Goal: Information Seeking & Learning: Learn about a topic

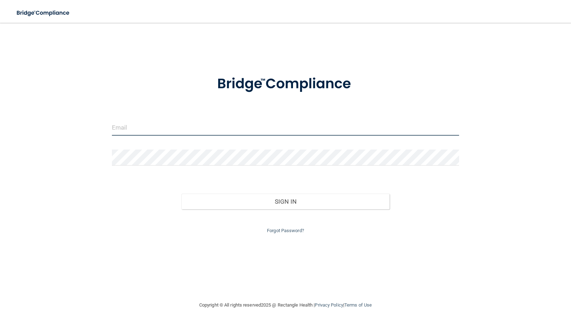
type input "[PERSON_NAME][EMAIL_ADDRESS][PERSON_NAME][DOMAIN_NAME]"
click at [267, 125] on input "[PERSON_NAME][EMAIL_ADDRESS][PERSON_NAME][DOMAIN_NAME]" at bounding box center [285, 128] width 347 height 16
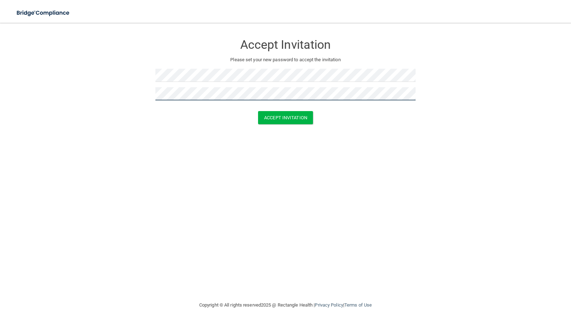
click at [258, 111] on button "Accept Invitation" at bounding box center [285, 117] width 55 height 13
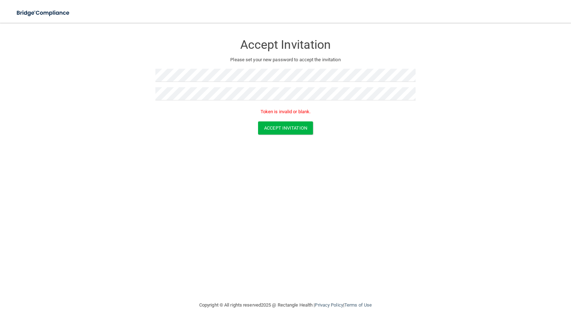
click at [342, 143] on form "Accept Invitation Please set your new password to accept the invitation Token i…" at bounding box center [285, 86] width 542 height 113
click at [307, 124] on button "Accept Invitation" at bounding box center [285, 128] width 55 height 13
click at [280, 131] on button "Accept Invitation" at bounding box center [285, 128] width 55 height 13
click at [90, 76] on form "Accept Invitation Please set your new password to accept the invitation Token i…" at bounding box center [285, 86] width 542 height 113
click at [148, 100] on form "Accept Invitation Please set your new password to accept the invitation Token i…" at bounding box center [285, 86] width 542 height 113
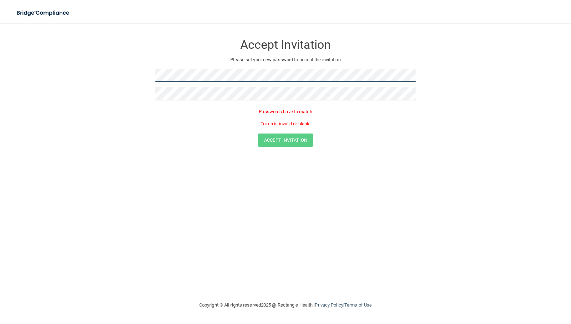
click at [153, 84] on form "Accept Invitation Please set your new password to accept the invitation Passwor…" at bounding box center [285, 92] width 542 height 125
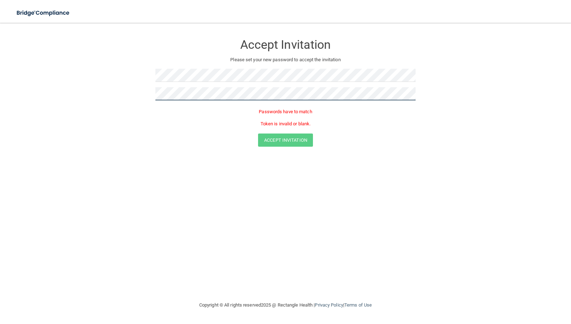
click at [143, 98] on form "Accept Invitation Please set your new password to accept the invitation Passwor…" at bounding box center [285, 92] width 542 height 125
click at [258, 122] on button "Accept Invitation" at bounding box center [285, 128] width 55 height 13
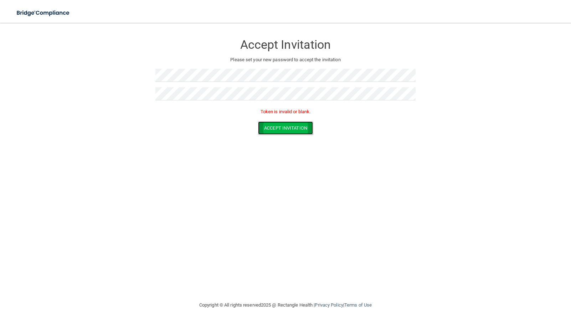
click at [291, 125] on button "Accept Invitation" at bounding box center [285, 128] width 55 height 13
click at [118, 72] on form "Accept Invitation Please set your new password to accept the invitation Token i…" at bounding box center [285, 86] width 542 height 113
click at [258, 122] on button "Accept Invitation" at bounding box center [285, 128] width 55 height 13
click at [137, 160] on div "Accept Invitation Please set your new password to accept the invitation Token i…" at bounding box center [285, 162] width 542 height 264
click at [141, 87] on form "Accept Invitation Please set your new password to accept the invitation Token i…" at bounding box center [285, 86] width 542 height 113
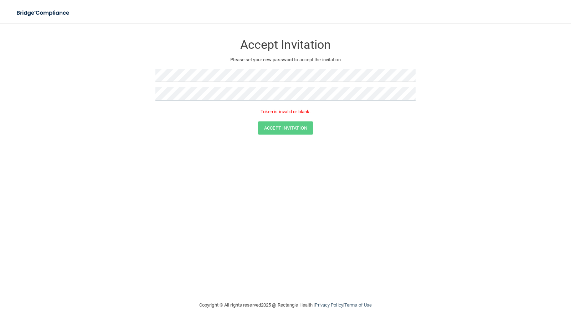
click at [151, 97] on form "Accept Invitation Please set your new password to accept the invitation Token i…" at bounding box center [285, 86] width 542 height 113
click at [258, 122] on button "Accept Invitation" at bounding box center [285, 128] width 55 height 13
click at [304, 127] on button "Accept Invitation" at bounding box center [285, 128] width 55 height 13
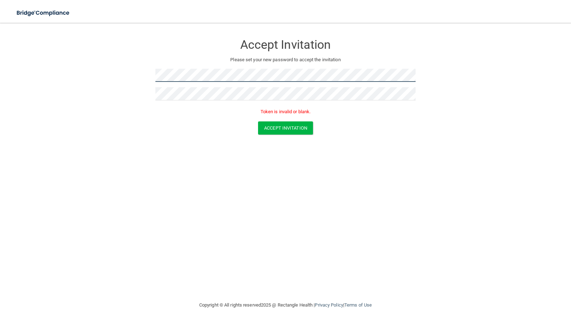
click at [56, 70] on form "Accept Invitation Please set your new password to accept the invitation Token i…" at bounding box center [285, 86] width 542 height 113
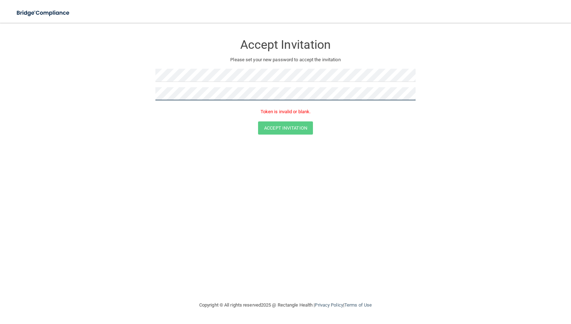
click at [139, 99] on form "Accept Invitation Please set your new password to accept the invitation Token i…" at bounding box center [285, 86] width 542 height 113
click at [258, 122] on button "Accept Invitation" at bounding box center [285, 128] width 55 height 13
click at [282, 125] on button "Accept Invitation" at bounding box center [285, 128] width 55 height 13
click at [314, 67] on div "Accept Invitation Please set your new password to accept the invitation Token i…" at bounding box center [285, 76] width 260 height 92
click at [177, 173] on div "Accept Invitation Please set your new password to accept the invitation Token i…" at bounding box center [285, 162] width 542 height 264
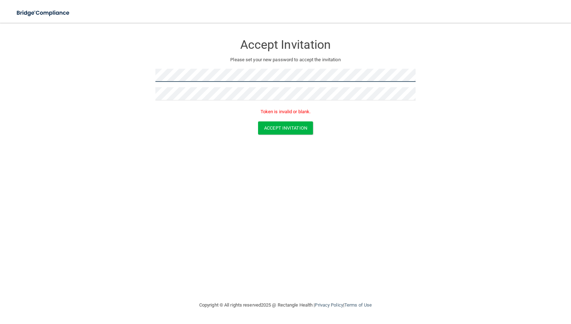
click at [58, 79] on form "Accept Invitation Please set your new password to accept the invitation Token i…" at bounding box center [285, 86] width 542 height 113
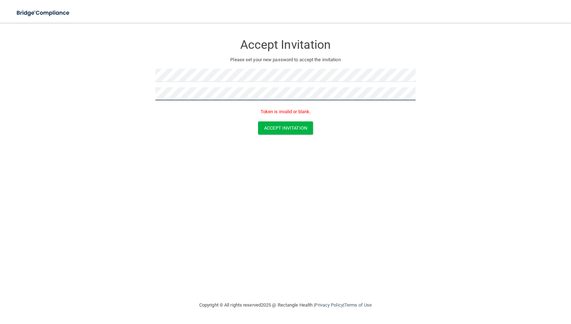
click at [258, 122] on button "Accept Invitation" at bounding box center [285, 128] width 55 height 13
click at [267, 130] on button "Accept Invitation" at bounding box center [285, 128] width 55 height 13
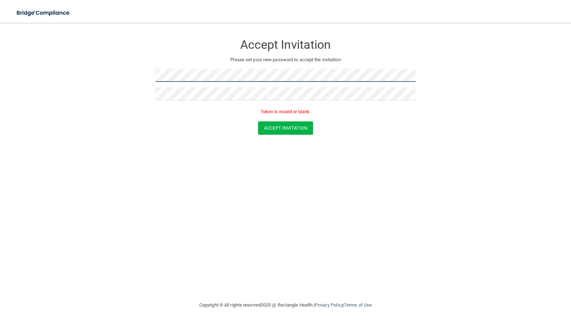
click at [141, 69] on form "Accept Invitation Please set your new password to accept the invitation Token i…" at bounding box center [285, 86] width 542 height 113
click at [131, 76] on form "Accept Invitation Please set your new password to accept the invitation Passwor…" at bounding box center [285, 92] width 542 height 125
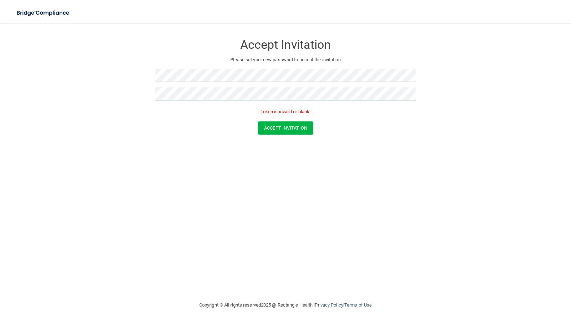
click at [148, 96] on form "Accept Invitation Please set your new password to accept the invitation Token i…" at bounding box center [285, 86] width 542 height 113
click at [287, 129] on button "Accept Invitation" at bounding box center [285, 128] width 55 height 13
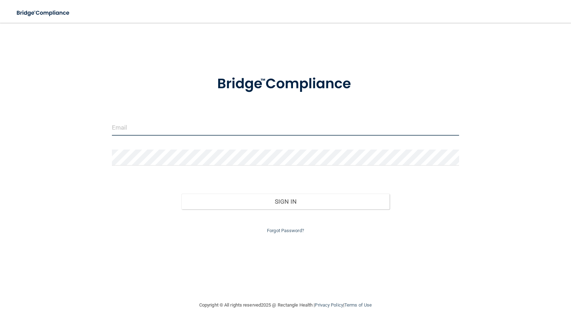
type input "jenna.smith@omsp.com"
click at [210, 131] on input "jenna.smith@omsp.com" at bounding box center [285, 128] width 347 height 16
drag, startPoint x: 210, startPoint y: 131, endPoint x: 60, endPoint y: 124, distance: 150.2
click at [60, 124] on div "jenna.smith@omsp.com Invalid email/password. You don't have permission to acces…" at bounding box center [285, 162] width 542 height 264
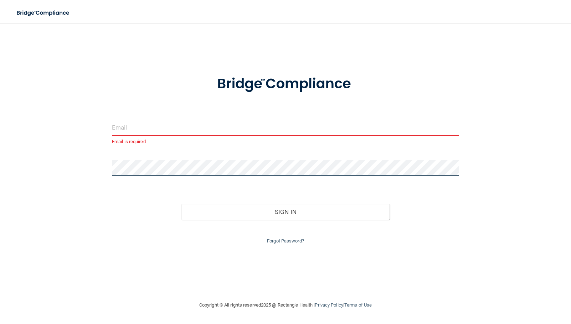
click at [68, 159] on div "Email is required Invalid email/password. You don't have permission to access t…" at bounding box center [285, 162] width 542 height 264
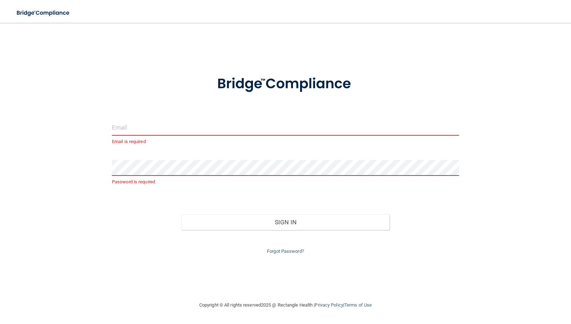
click at [116, 130] on input "email" at bounding box center [285, 128] width 347 height 16
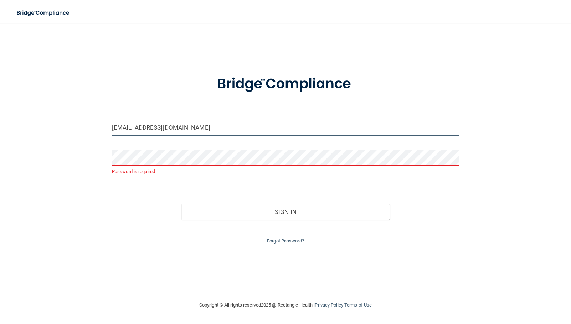
click at [135, 127] on input "madison@omsp.com" at bounding box center [285, 128] width 347 height 16
type input "[EMAIL_ADDRESS][PERSON_NAME][DOMAIN_NAME]"
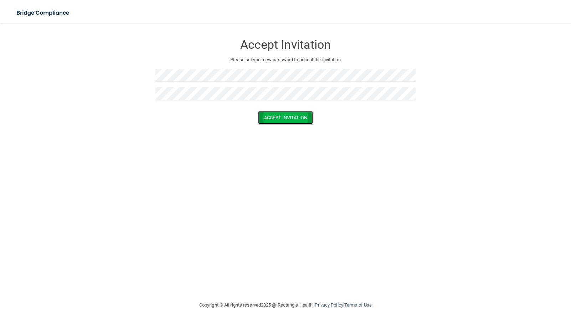
click at [297, 123] on button "Accept Invitation" at bounding box center [285, 117] width 55 height 13
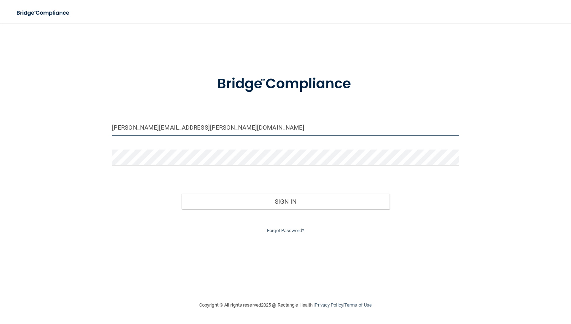
drag, startPoint x: 193, startPoint y: 122, endPoint x: -37, endPoint y: 154, distance: 232.4
click at [0, 154] on html "Toggle navigation Manage My Enterprise Manage My Location [EMAIL_ADDRESS][PERSO…" at bounding box center [285, 162] width 571 height 324
type input "[EMAIL_ADDRESS][PERSON_NAME][DOMAIN_NAME]"
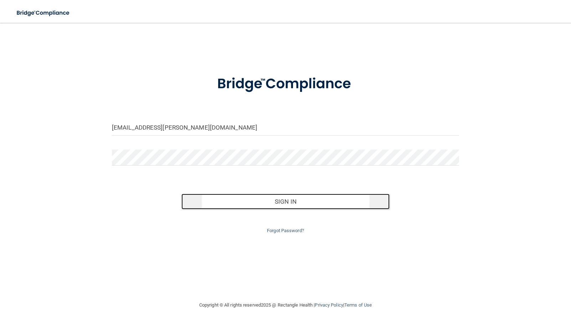
click at [357, 205] on button "Sign In" at bounding box center [285, 202] width 208 height 16
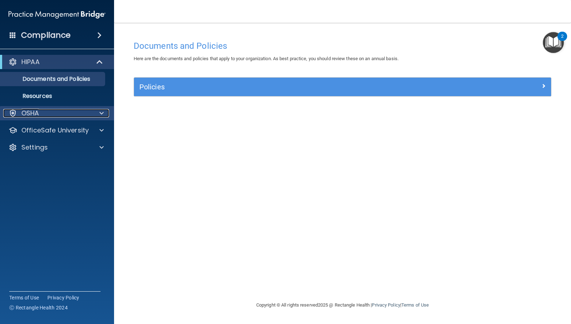
click at [39, 115] on p "OSHA" at bounding box center [30, 113] width 18 height 9
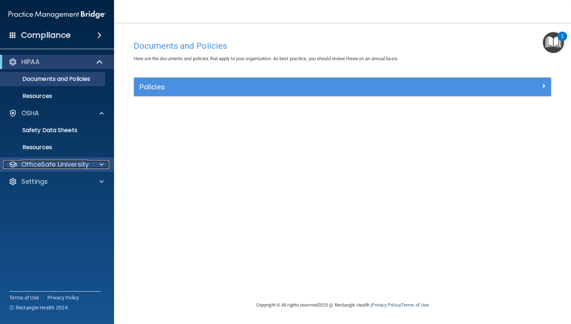
click at [47, 167] on p "OfficeSafe University" at bounding box center [54, 164] width 67 height 9
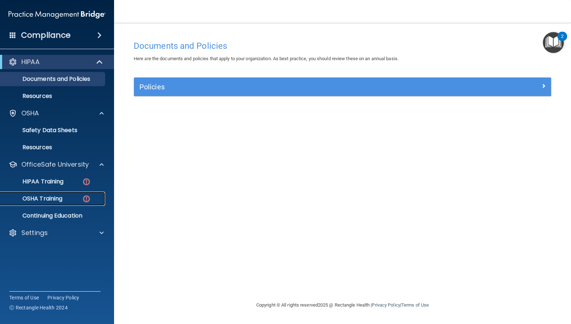
click at [53, 201] on p "OSHA Training" at bounding box center [34, 198] width 58 height 7
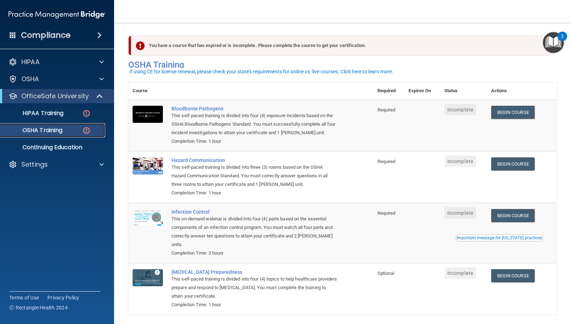
scroll to position [21, 0]
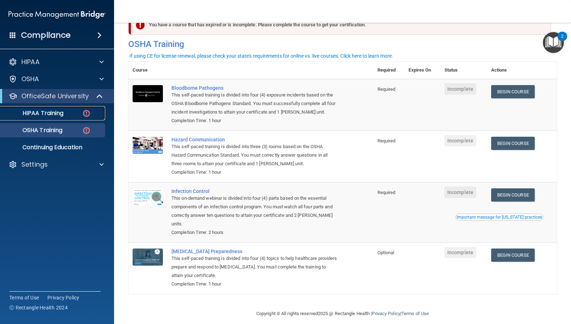
click at [43, 112] on p "HIPAA Training" at bounding box center [34, 113] width 59 height 7
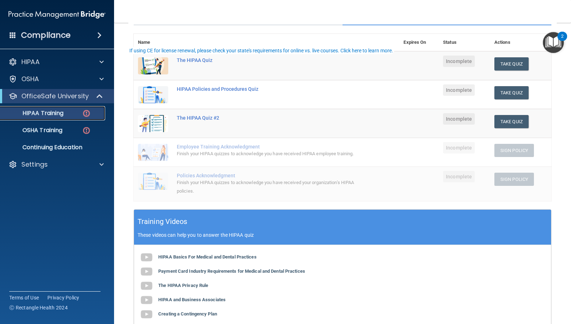
scroll to position [110, 0]
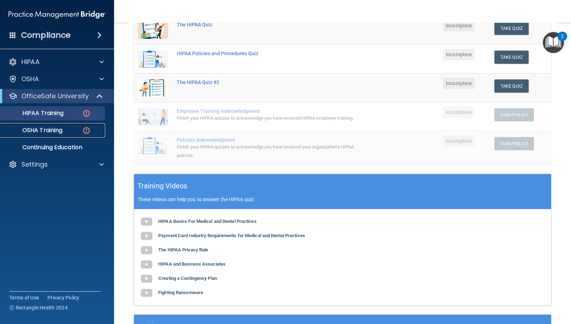
click at [54, 132] on p "OSHA Training" at bounding box center [34, 130] width 58 height 7
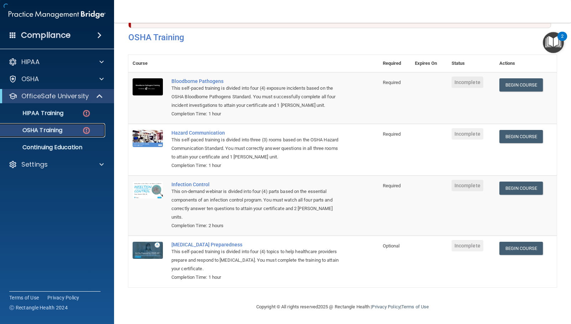
scroll to position [21, 0]
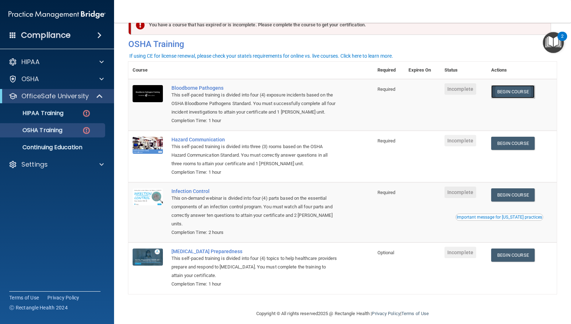
click at [527, 93] on link "Begin Course" at bounding box center [512, 91] width 43 height 13
click at [518, 140] on link "Begin Course" at bounding box center [512, 143] width 43 height 13
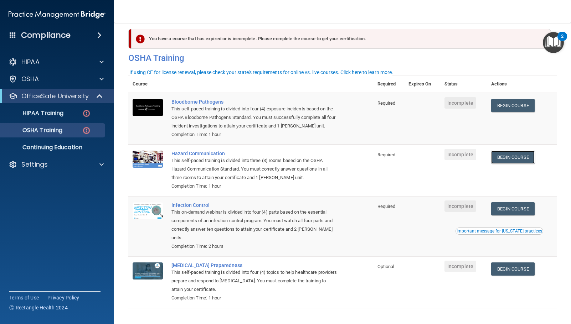
scroll to position [0, 0]
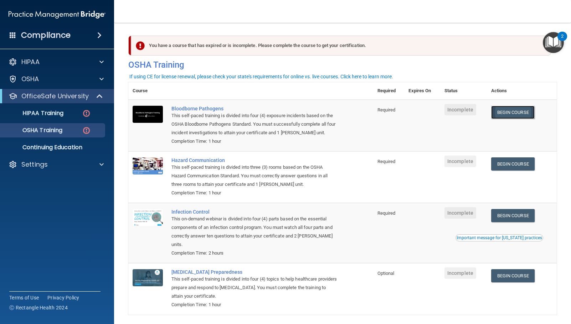
click at [521, 112] on link "Begin Course" at bounding box center [512, 112] width 43 height 13
click at [529, 220] on link "Begin Course" at bounding box center [512, 215] width 43 height 13
click at [480, 263] on td "Incomplete" at bounding box center [463, 288] width 47 height 51
click at [496, 271] on link "Begin Course" at bounding box center [512, 275] width 43 height 13
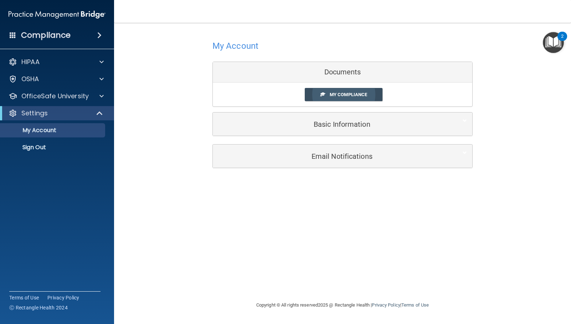
click at [349, 93] on span "My Compliance" at bounding box center [348, 94] width 37 height 5
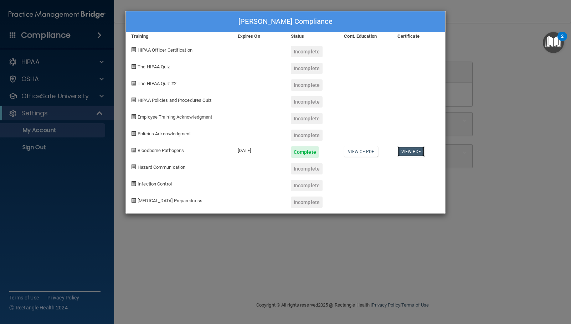
click at [416, 154] on link "View PDF" at bounding box center [410, 151] width 27 height 10
click at [519, 90] on div "[PERSON_NAME] Compliance Training Expires On Status Cont. Education Certificate…" at bounding box center [285, 162] width 571 height 324
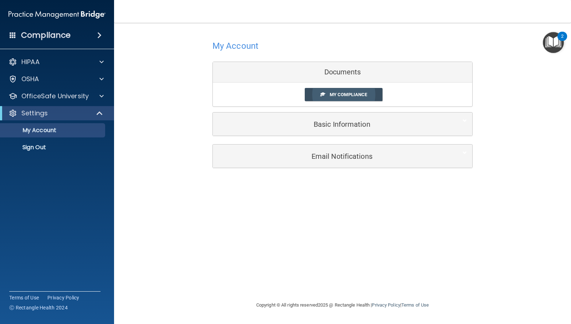
click at [348, 95] on span "My Compliance" at bounding box center [348, 94] width 37 height 5
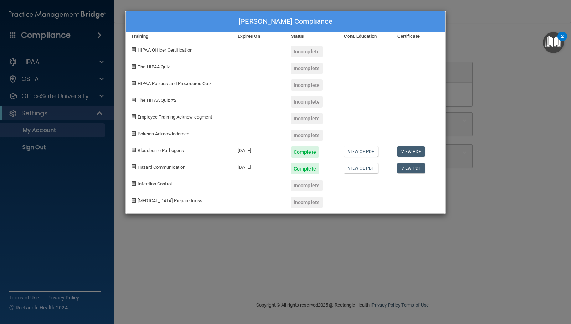
click at [483, 189] on div "[PERSON_NAME] Compliance Training Expires On Status Cont. Education Certificate…" at bounding box center [285, 162] width 571 height 324
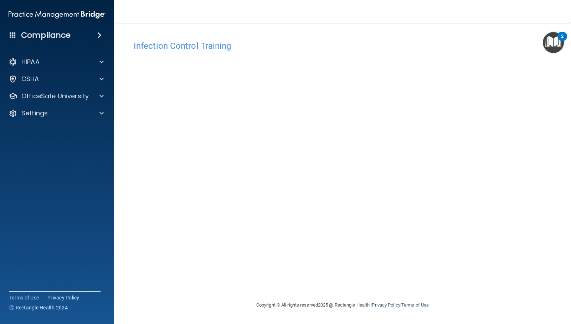
click at [330, 42] on h4 "Infection Control Training" at bounding box center [343, 45] width 418 height 9
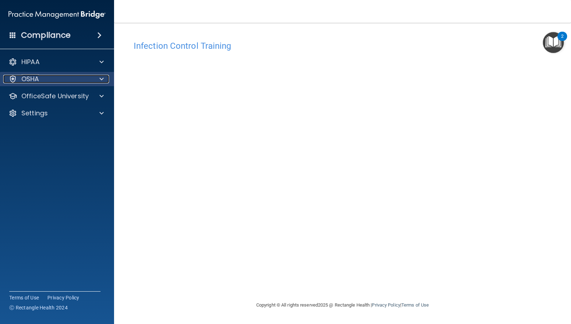
click at [10, 79] on div at bounding box center [13, 79] width 9 height 9
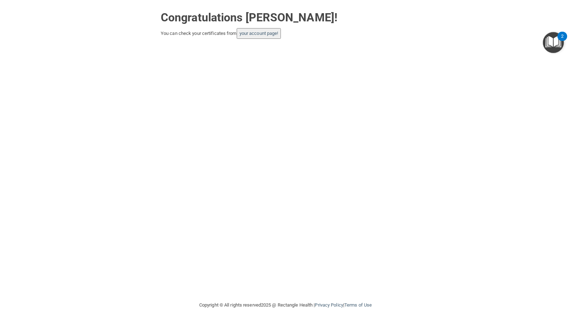
click at [278, 30] on button "your account page!" at bounding box center [259, 33] width 45 height 11
click at [257, 37] on button "your account page!" at bounding box center [259, 33] width 45 height 11
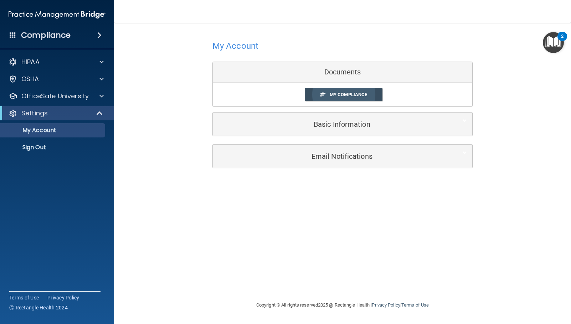
click at [361, 89] on link "My Compliance" at bounding box center [344, 94] width 78 height 13
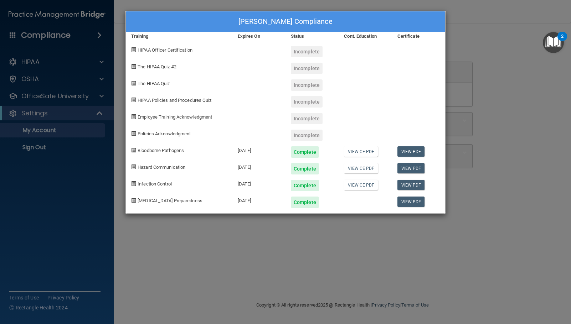
click at [213, 259] on div "Madison Fleming's Compliance Training Expires On Status Cont. Education Certifi…" at bounding box center [285, 162] width 571 height 324
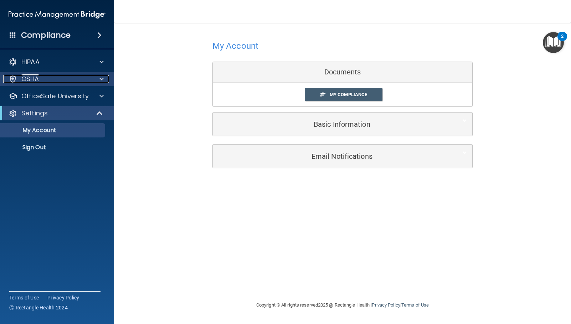
click at [23, 80] on p "OSHA" at bounding box center [30, 79] width 18 height 9
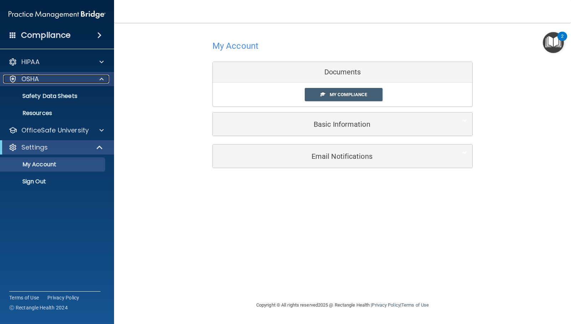
click at [24, 81] on p "OSHA" at bounding box center [30, 79] width 18 height 9
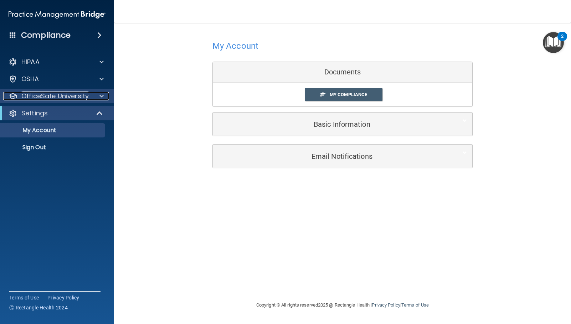
click at [35, 96] on p "OfficeSafe University" at bounding box center [54, 96] width 67 height 9
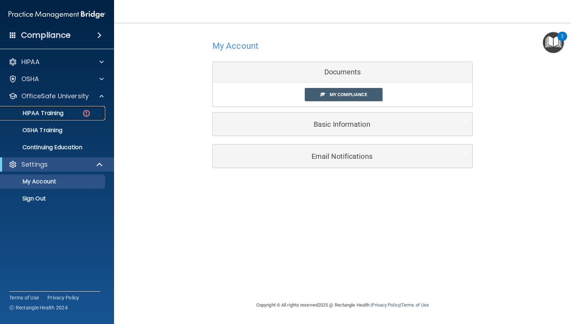
click at [82, 114] on div "HIPAA Training" at bounding box center [53, 113] width 97 height 7
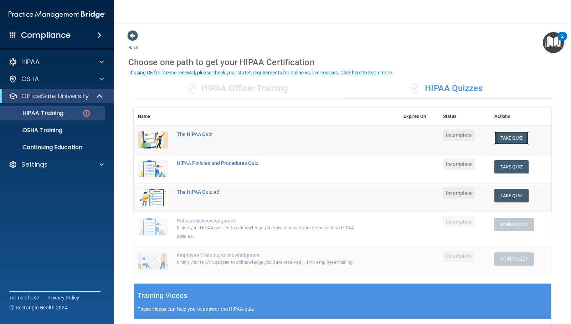
click at [503, 135] on button "Take Quiz" at bounding box center [511, 138] width 34 height 13
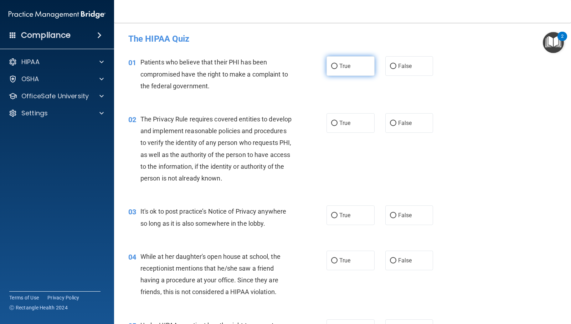
click at [345, 74] on label "True" at bounding box center [350, 66] width 48 height 20
click at [338, 69] on input "True" at bounding box center [334, 66] width 6 height 5
radio input "true"
click at [339, 122] on span "True" at bounding box center [344, 123] width 11 height 7
click at [338, 122] on input "True" at bounding box center [334, 123] width 6 height 5
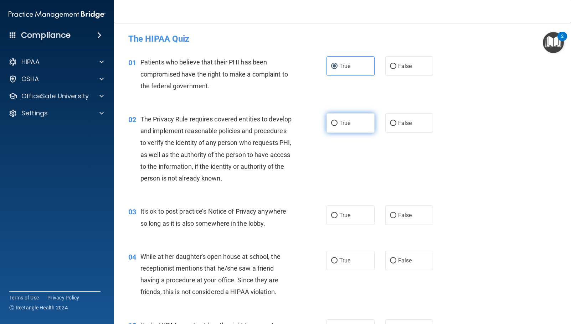
radio input "true"
click at [409, 218] on label "False" at bounding box center [409, 216] width 48 height 20
click at [396, 218] on input "False" at bounding box center [393, 215] width 6 height 5
radio input "true"
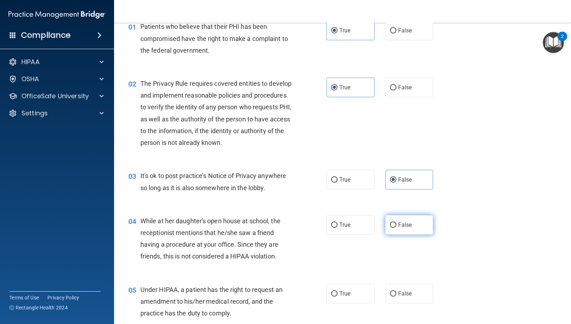
click at [401, 234] on label "False" at bounding box center [409, 225] width 48 height 20
click at [396, 228] on input "False" at bounding box center [393, 225] width 6 height 5
radio input "true"
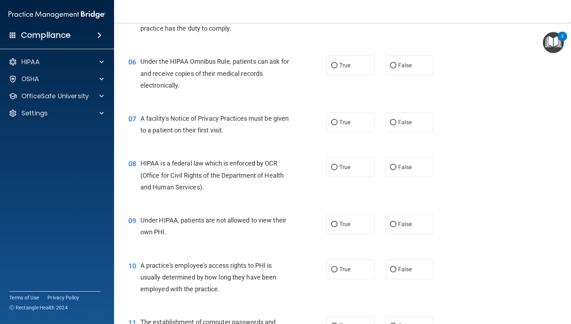
scroll to position [285, 0]
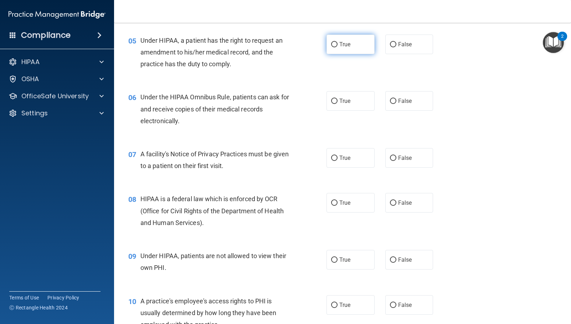
click at [333, 40] on label "True" at bounding box center [350, 45] width 48 height 20
click at [333, 42] on input "True" at bounding box center [334, 44] width 6 height 5
radio input "true"
click at [332, 94] on label "True" at bounding box center [350, 101] width 48 height 20
click at [332, 99] on input "True" at bounding box center [334, 101] width 6 height 5
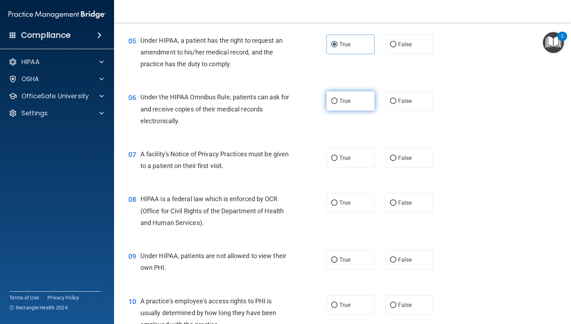
radio input "true"
click at [342, 156] on span "True" at bounding box center [344, 158] width 11 height 7
click at [338, 156] on input "True" at bounding box center [334, 158] width 6 height 5
radio input "true"
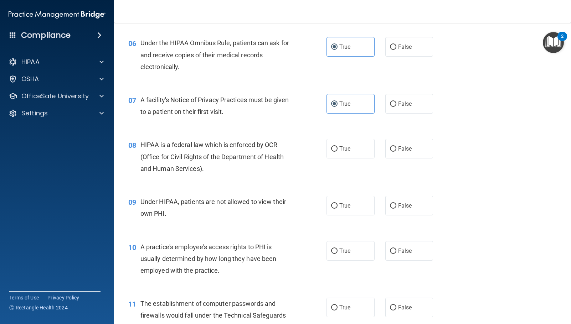
scroll to position [356, 0]
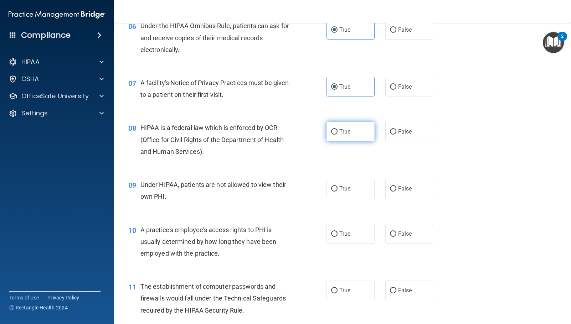
click at [339, 133] on span "True" at bounding box center [344, 131] width 11 height 7
click at [338, 133] on input "True" at bounding box center [334, 131] width 6 height 5
radio input "true"
click at [390, 195] on label "False" at bounding box center [409, 189] width 48 height 20
click at [390, 192] on input "False" at bounding box center [393, 188] width 6 height 5
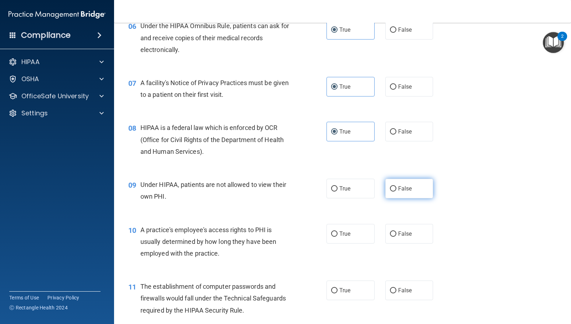
radio input "true"
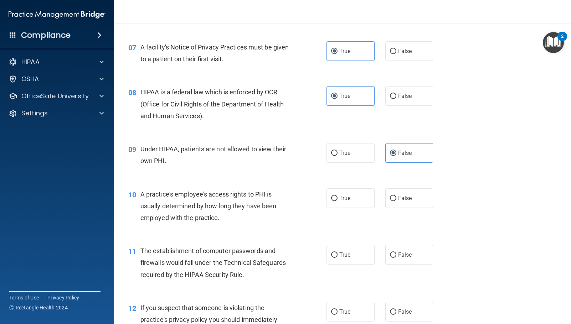
click at [227, 223] on div "A practice's employee's access rights to PHI is usually determined by how long …" at bounding box center [218, 207] width 157 height 36
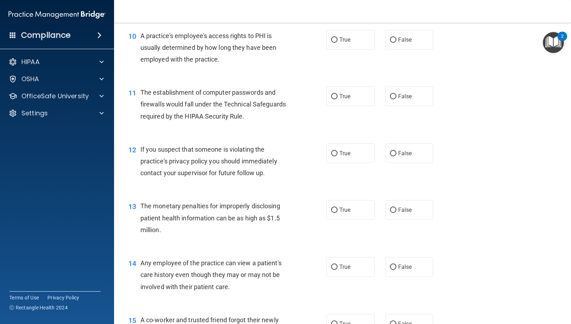
scroll to position [535, 0]
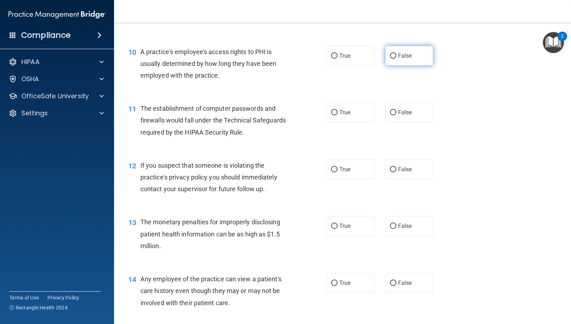
click at [413, 47] on label "False" at bounding box center [409, 56] width 48 height 20
click at [396, 53] on input "False" at bounding box center [393, 55] width 6 height 5
radio input "true"
click at [347, 109] on span "True" at bounding box center [344, 112] width 11 height 7
click at [338, 110] on input "True" at bounding box center [334, 112] width 6 height 5
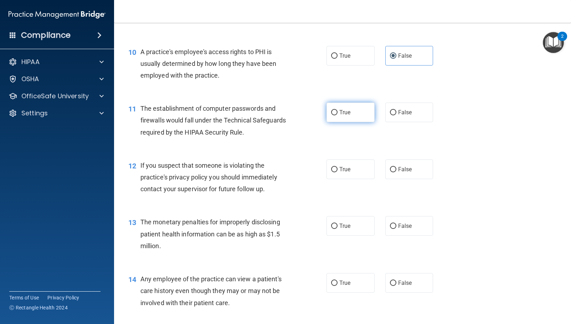
radio input "true"
click at [340, 173] on label "True" at bounding box center [350, 170] width 48 height 20
click at [338, 173] on input "True" at bounding box center [334, 169] width 6 height 5
radio input "true"
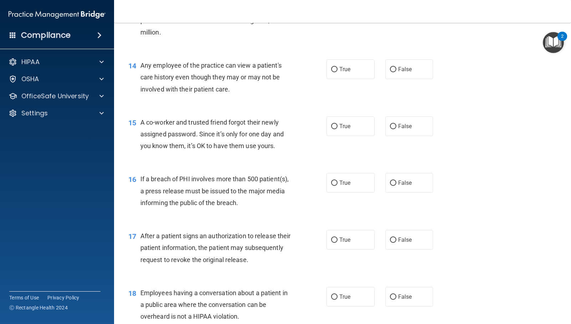
scroll to position [713, 0]
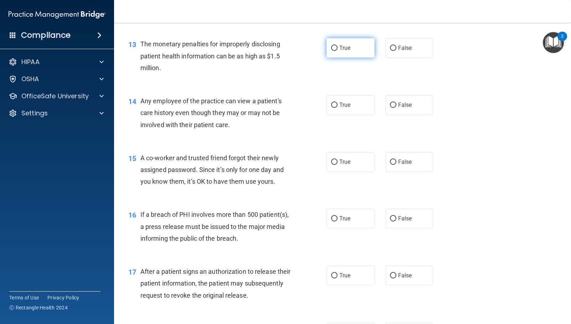
click at [351, 57] on label "True" at bounding box center [350, 48] width 48 height 20
click at [338, 51] on input "True" at bounding box center [334, 48] width 6 height 5
radio input "true"
click at [392, 109] on label "False" at bounding box center [409, 105] width 48 height 20
click at [392, 108] on input "False" at bounding box center [393, 105] width 6 height 5
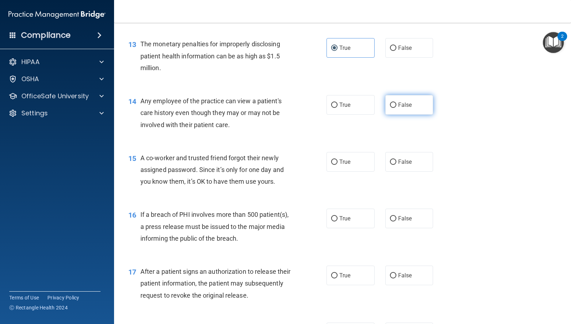
radio input "true"
click at [412, 160] on label "False" at bounding box center [409, 162] width 48 height 20
click at [396, 160] on input "False" at bounding box center [393, 162] width 6 height 5
radio input "true"
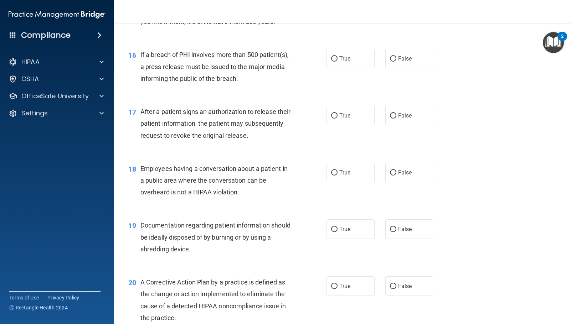
scroll to position [891, 0]
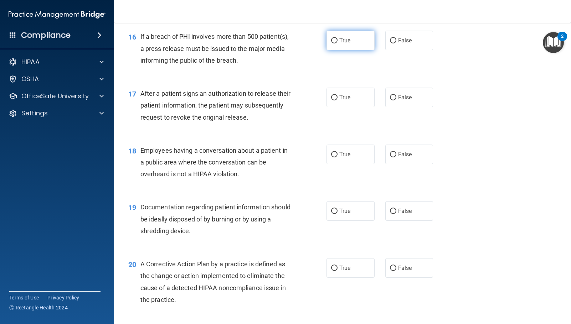
click at [333, 36] on label "True" at bounding box center [350, 41] width 48 height 20
click at [333, 38] on input "True" at bounding box center [334, 40] width 6 height 5
radio input "true"
click at [363, 101] on label "True" at bounding box center [350, 98] width 48 height 20
click at [338, 101] on input "True" at bounding box center [334, 97] width 6 height 5
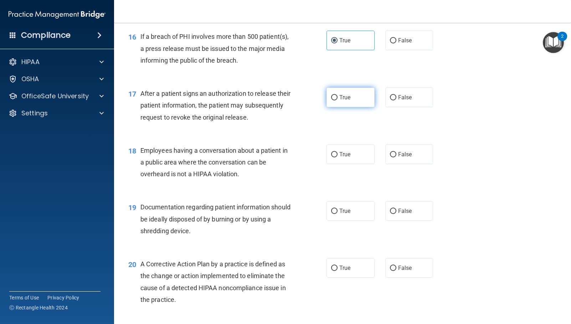
radio input "true"
click at [359, 153] on label "True" at bounding box center [350, 155] width 48 height 20
click at [338, 153] on input "True" at bounding box center [334, 154] width 6 height 5
radio input "true"
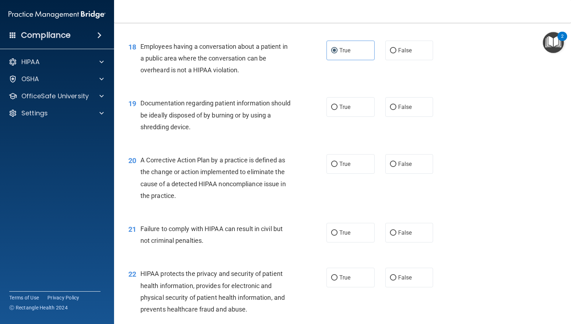
scroll to position [998, 0]
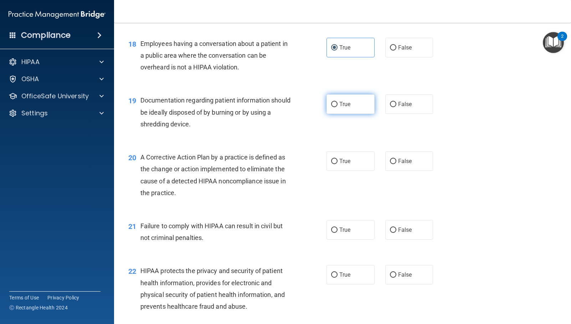
click at [331, 105] on input "True" at bounding box center [334, 104] width 6 height 5
radio input "true"
click at [358, 167] on label "True" at bounding box center [350, 161] width 48 height 20
click at [338, 164] on input "True" at bounding box center [334, 161] width 6 height 5
radio input "true"
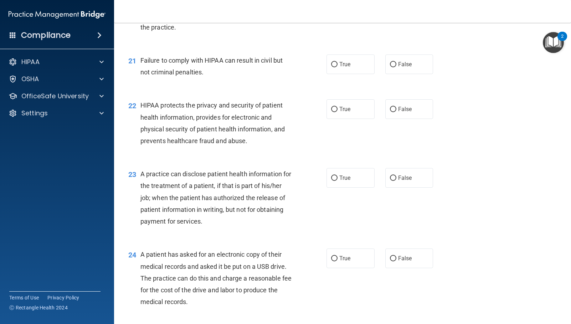
scroll to position [1176, 0]
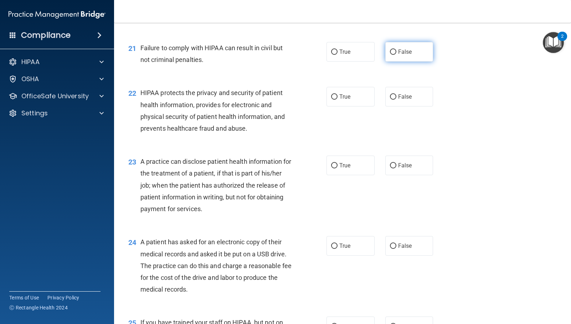
click at [410, 58] on label "False" at bounding box center [409, 52] width 48 height 20
click at [396, 55] on input "False" at bounding box center [393, 52] width 6 height 5
radio input "true"
click at [339, 94] on span "True" at bounding box center [344, 96] width 11 height 7
click at [337, 94] on input "True" at bounding box center [334, 96] width 6 height 5
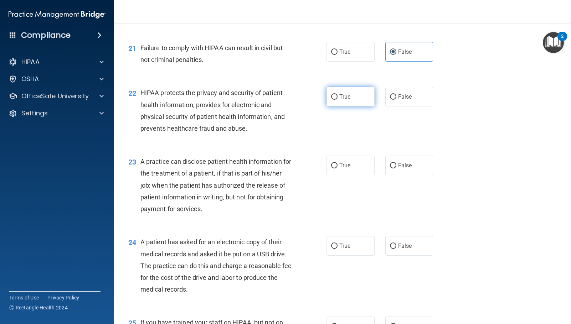
radio input "true"
click at [414, 169] on label "False" at bounding box center [409, 166] width 48 height 20
click at [396, 169] on input "False" at bounding box center [393, 165] width 6 height 5
radio input "true"
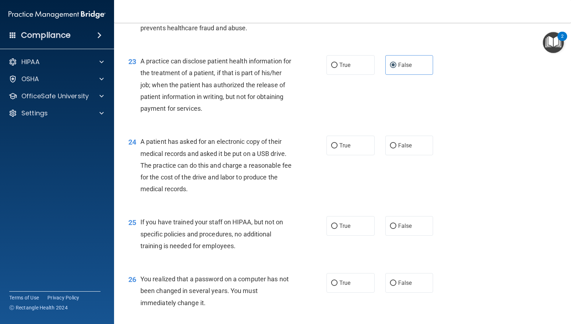
scroll to position [1283, 0]
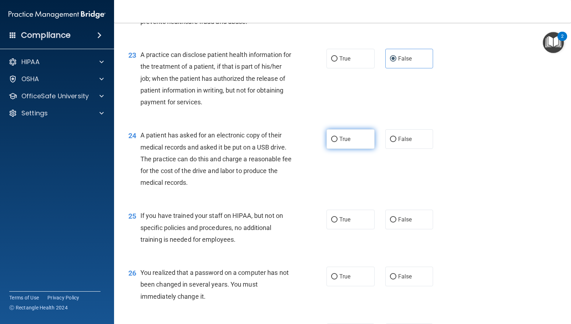
click at [336, 136] on label "True" at bounding box center [350, 139] width 48 height 20
click at [336, 137] on input "True" at bounding box center [334, 139] width 6 height 5
radio input "true"
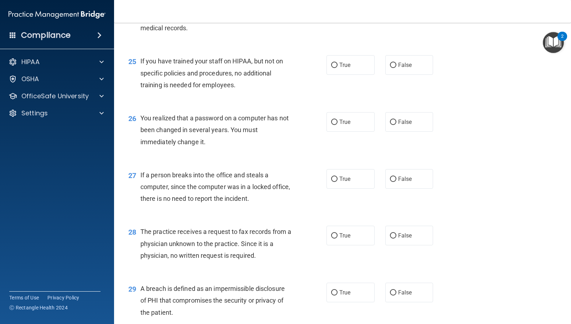
scroll to position [1461, 0]
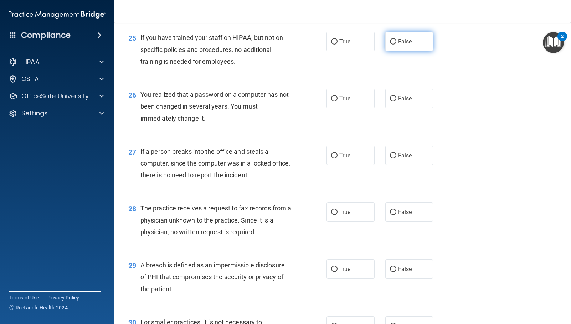
click at [424, 36] on label "False" at bounding box center [409, 42] width 48 height 20
click at [396, 39] on input "False" at bounding box center [393, 41] width 6 height 5
radio input "true"
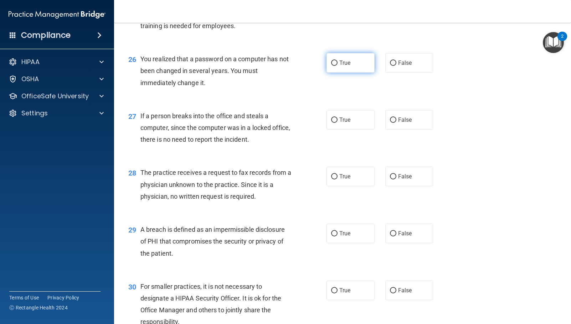
click at [336, 57] on label "True" at bounding box center [350, 63] width 48 height 20
click at [336, 61] on input "True" at bounding box center [334, 63] width 6 height 5
radio input "true"
click at [414, 118] on label "False" at bounding box center [409, 120] width 48 height 20
click at [396, 118] on input "False" at bounding box center [393, 120] width 6 height 5
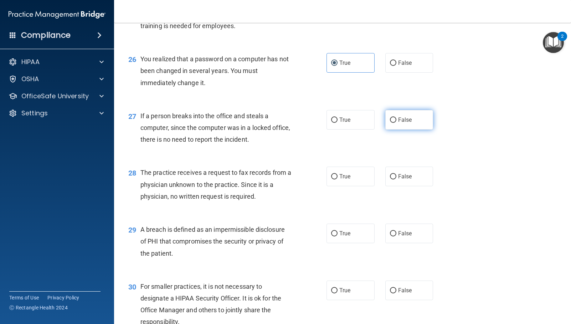
radio input "true"
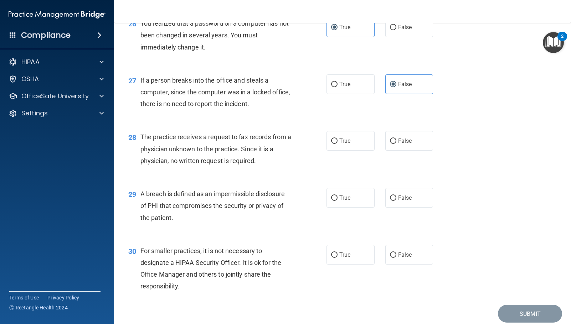
scroll to position [1560, 0]
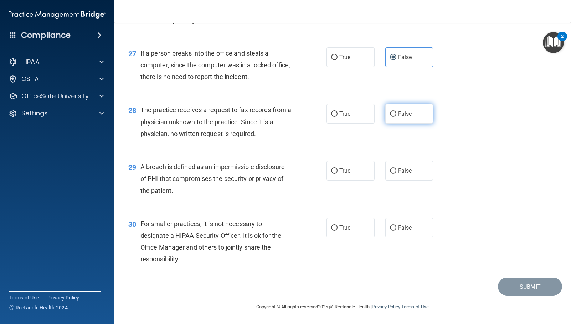
click at [405, 118] on label "False" at bounding box center [409, 114] width 48 height 20
click at [396, 117] on input "False" at bounding box center [393, 114] width 6 height 5
radio input "true"
click at [335, 174] on label "True" at bounding box center [350, 171] width 48 height 20
click at [335, 174] on input "True" at bounding box center [334, 171] width 6 height 5
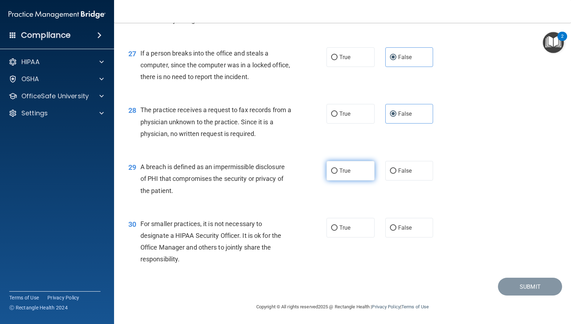
radio input "true"
click at [415, 227] on label "False" at bounding box center [409, 228] width 48 height 20
click at [396, 227] on input "False" at bounding box center [393, 228] width 6 height 5
radio input "true"
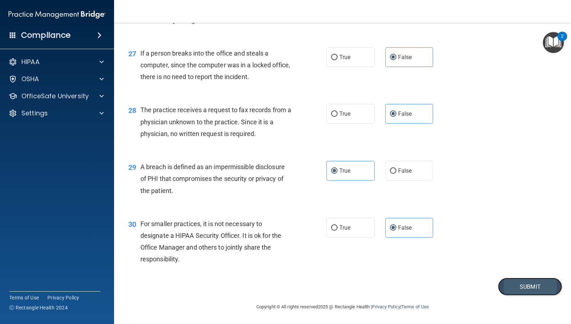
click at [510, 284] on button "Submit" at bounding box center [530, 287] width 64 height 18
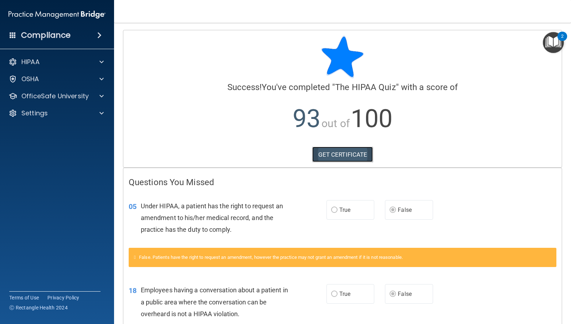
click at [323, 154] on link "GET CERTIFICATE" at bounding box center [342, 155] width 61 height 16
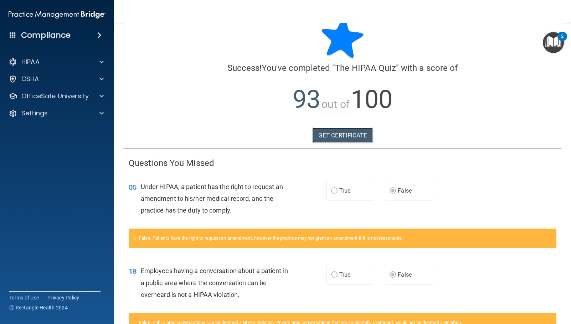
scroll to position [36, 0]
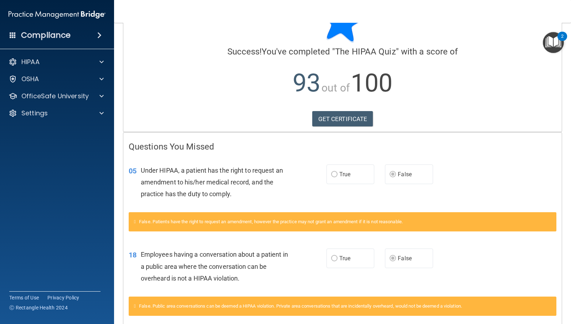
click at [235, 210] on div "05 Under HIPAA, a patient has the right to request an amendment to his/her medi…" at bounding box center [342, 184] width 438 height 57
click at [239, 221] on span "False. Patients have the right to request an amendment, however the practice ma…" at bounding box center [271, 221] width 264 height 5
click at [239, 224] on span "False. Patients have the right to request an amendment, however the practice ma…" at bounding box center [271, 221] width 264 height 5
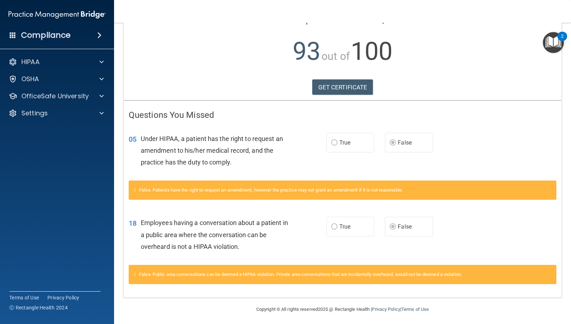
scroll to position [70, 0]
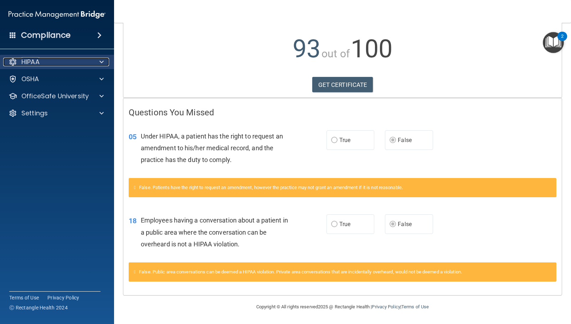
click at [55, 64] on div "HIPAA" at bounding box center [47, 62] width 88 height 9
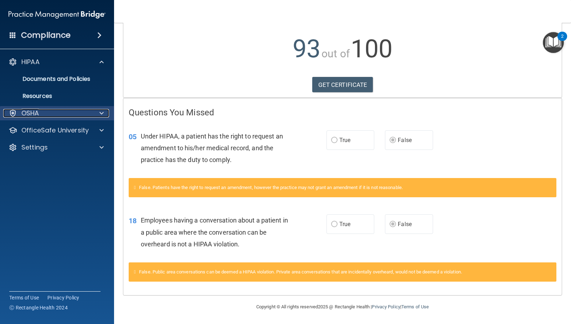
click at [72, 116] on div "OSHA" at bounding box center [47, 113] width 88 height 9
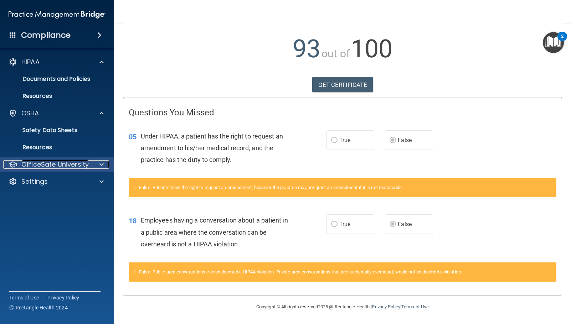
click at [86, 164] on p "OfficeSafe University" at bounding box center [54, 164] width 67 height 9
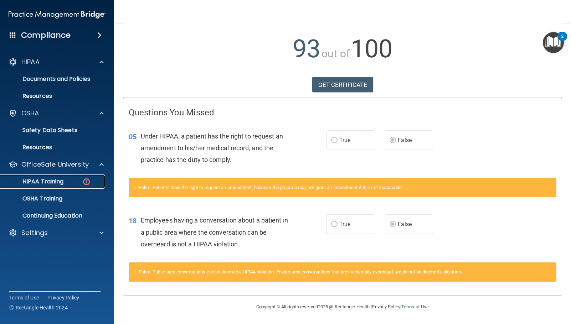
click at [86, 182] on img at bounding box center [86, 181] width 9 height 9
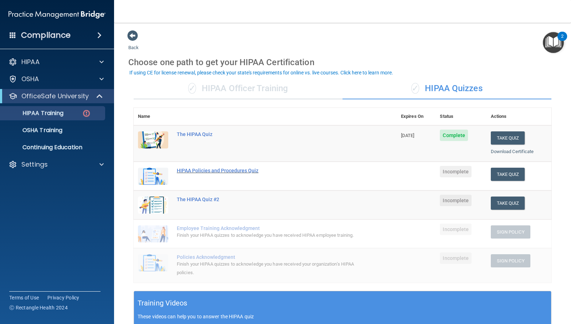
click at [249, 169] on div "HIPAA Policies and Procedures Quiz" at bounding box center [269, 171] width 184 height 6
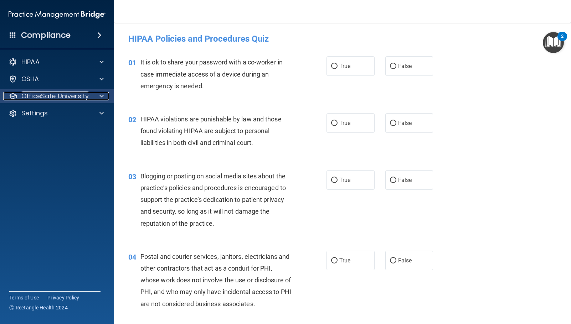
click at [64, 97] on p "OfficeSafe University" at bounding box center [54, 96] width 67 height 9
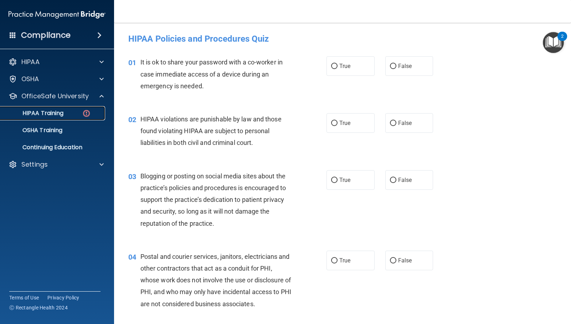
click at [83, 112] on img at bounding box center [86, 113] width 9 height 9
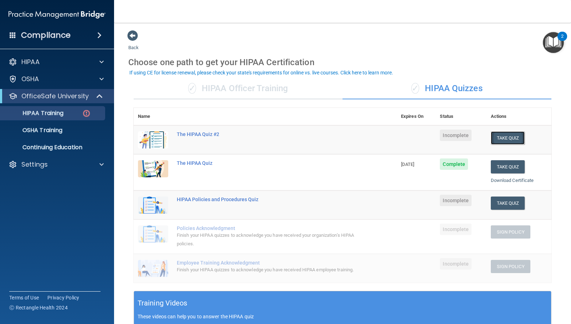
click at [515, 135] on button "Take Quiz" at bounding box center [508, 138] width 34 height 13
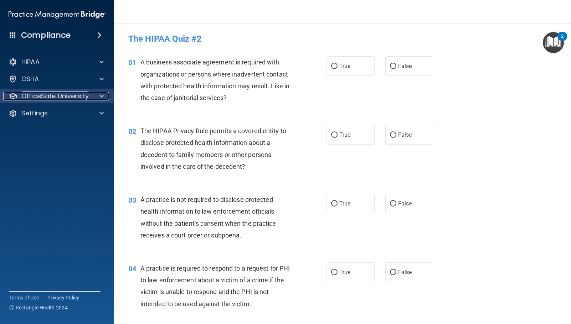
click at [58, 92] on p "OfficeSafe University" at bounding box center [54, 96] width 67 height 9
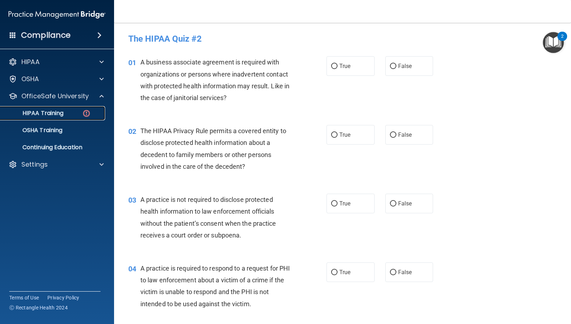
click at [83, 113] on img at bounding box center [86, 113] width 9 height 9
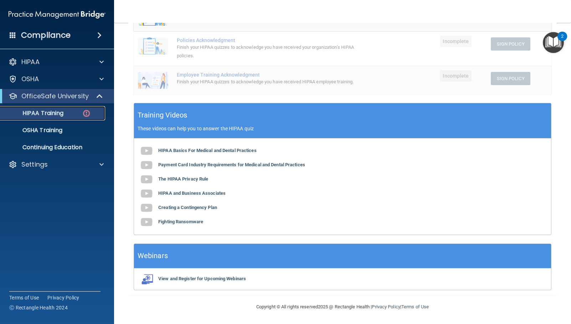
scroll to position [195, 0]
click at [144, 146] on img at bounding box center [146, 151] width 14 height 14
click at [149, 166] on img at bounding box center [146, 165] width 14 height 14
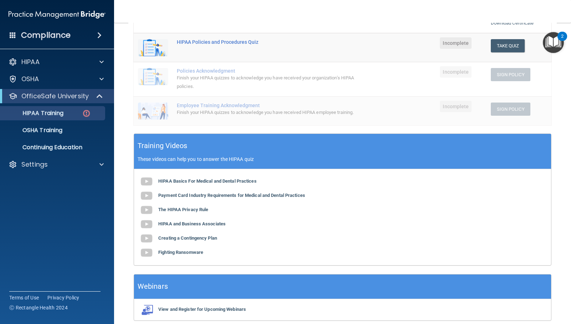
scroll to position [52, 0]
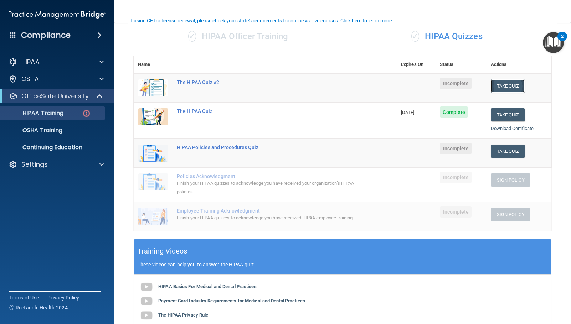
click at [510, 87] on button "Take Quiz" at bounding box center [508, 85] width 34 height 13
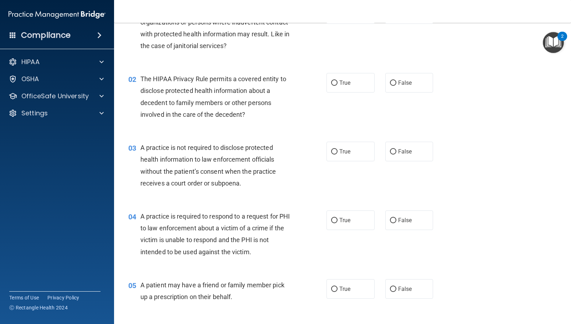
scroll to position [16, 0]
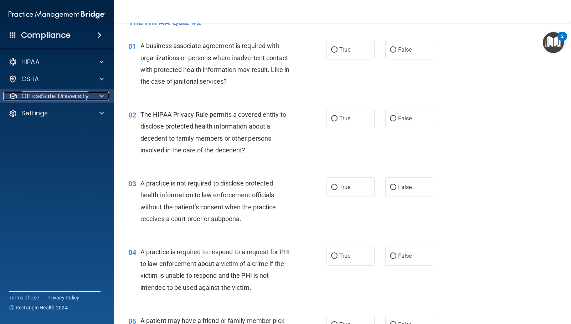
click at [97, 96] on div at bounding box center [101, 96] width 18 height 9
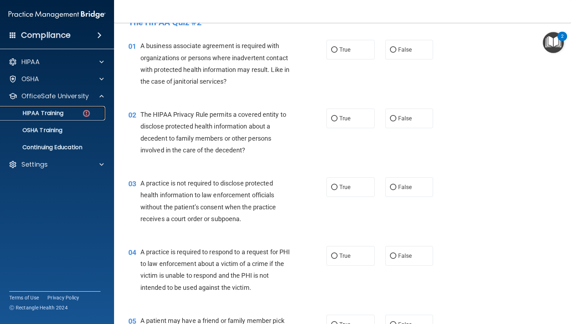
click at [82, 114] on div "HIPAA Training" at bounding box center [53, 113] width 97 height 7
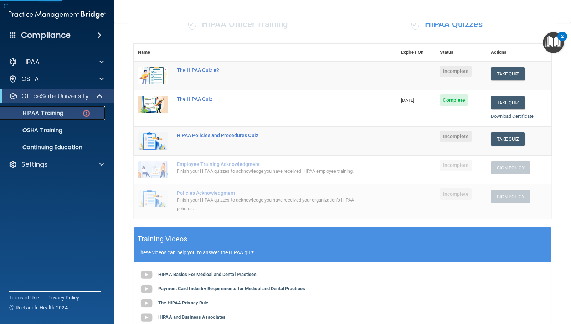
scroll to position [159, 0]
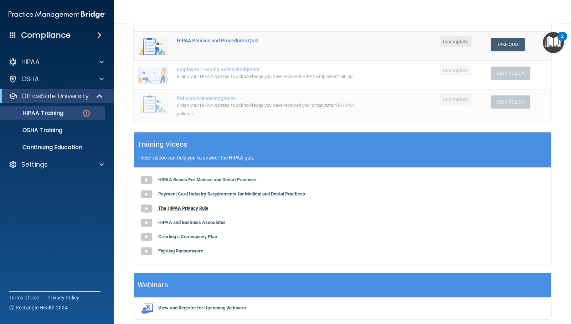
click at [159, 211] on b "The HIPAA Privacy Rule" at bounding box center [183, 208] width 50 height 5
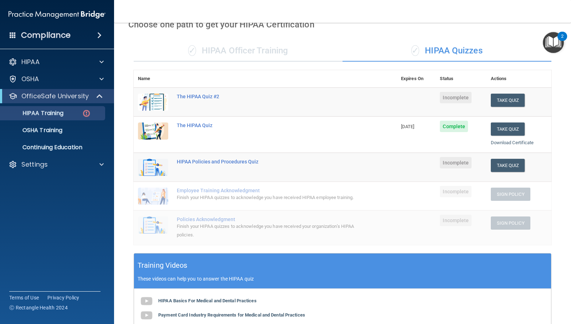
scroll to position [16, 0]
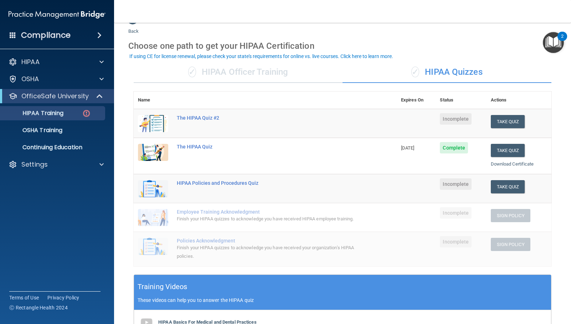
click at [521, 125] on div "Take Quiz" at bounding box center [519, 121] width 56 height 13
click at [513, 125] on button "Take Quiz" at bounding box center [508, 121] width 34 height 13
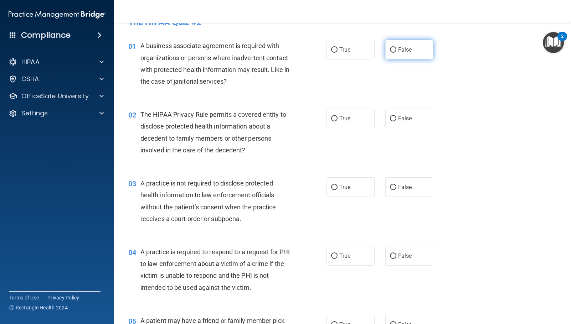
click at [385, 53] on label "False" at bounding box center [409, 50] width 48 height 20
click at [390, 53] on input "False" at bounding box center [393, 49] width 6 height 5
radio input "true"
click at [343, 118] on span "True" at bounding box center [344, 118] width 11 height 7
click at [338, 118] on input "True" at bounding box center [334, 118] width 6 height 5
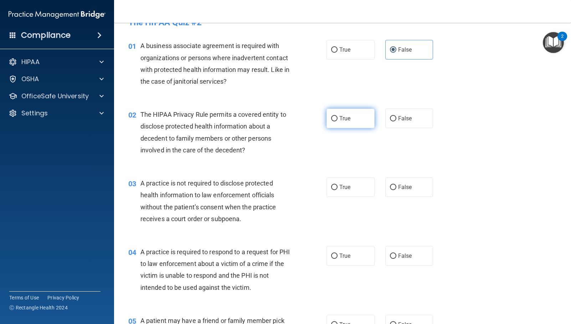
radio input "true"
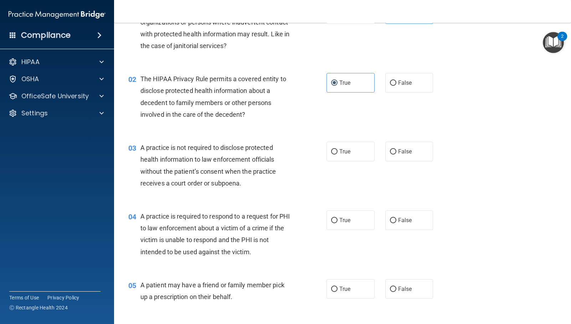
scroll to position [88, 0]
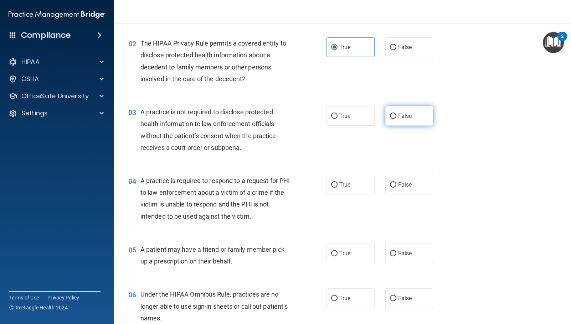
click at [417, 118] on label "False" at bounding box center [409, 116] width 48 height 20
click at [396, 118] on input "False" at bounding box center [393, 116] width 6 height 5
radio input "true"
click at [344, 194] on label "True" at bounding box center [350, 185] width 48 height 20
click at [338, 188] on input "True" at bounding box center [334, 184] width 6 height 5
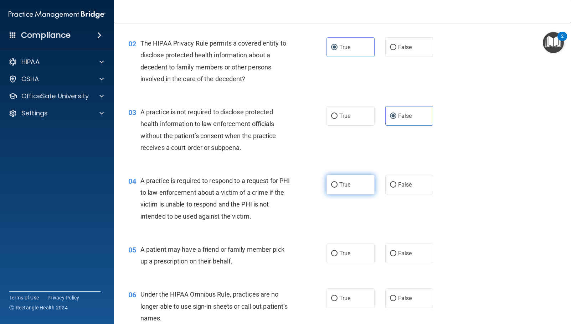
radio input "true"
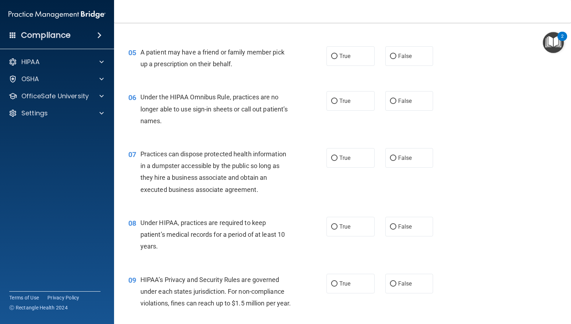
scroll to position [302, 0]
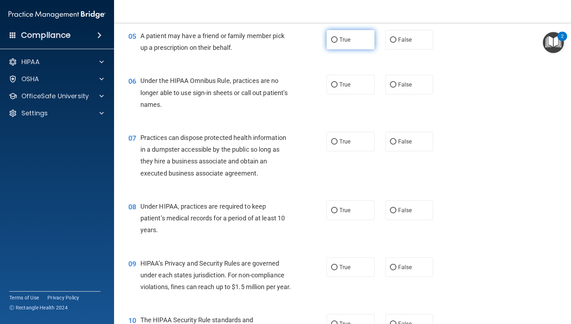
click at [350, 37] on label "True" at bounding box center [350, 40] width 48 height 20
click at [338, 37] on input "True" at bounding box center [334, 39] width 6 height 5
radio input "true"
click at [390, 87] on input "False" at bounding box center [393, 84] width 6 height 5
radio input "true"
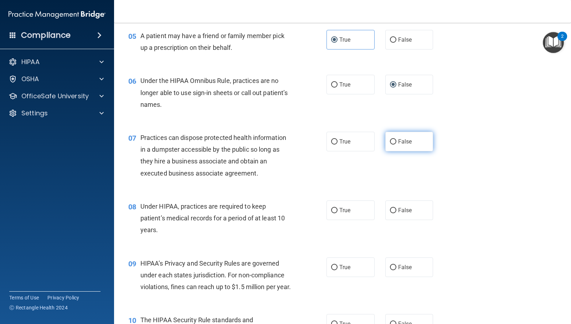
click at [390, 145] on label "False" at bounding box center [409, 142] width 48 height 20
click at [390, 145] on input "False" at bounding box center [393, 141] width 6 height 5
radio input "true"
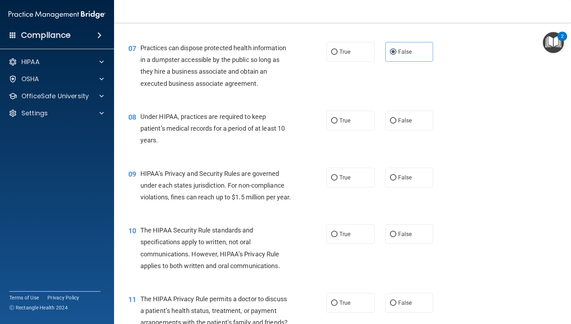
scroll to position [408, 0]
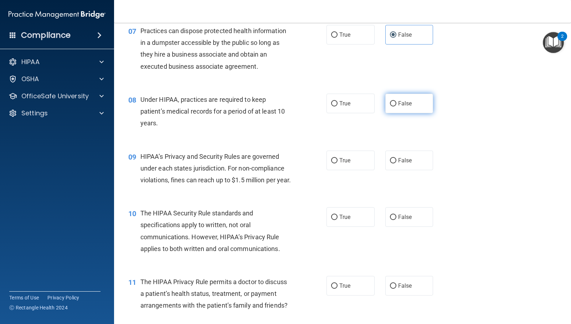
click at [421, 103] on label "False" at bounding box center [409, 104] width 48 height 20
click at [396, 103] on input "False" at bounding box center [393, 103] width 6 height 5
radio input "true"
click at [403, 166] on label "False" at bounding box center [409, 161] width 48 height 20
click at [396, 164] on input "False" at bounding box center [393, 160] width 6 height 5
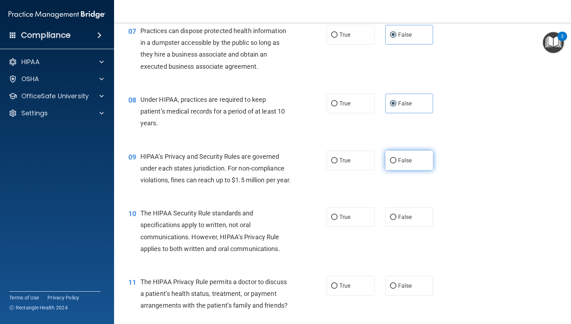
radio input "true"
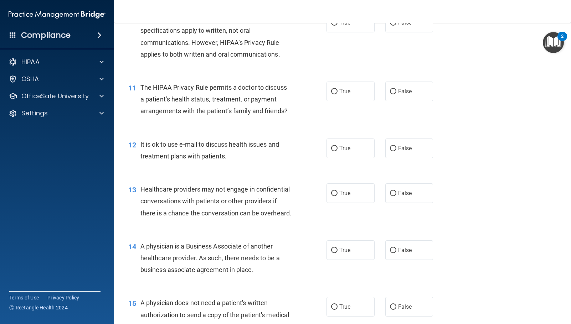
scroll to position [587, 0]
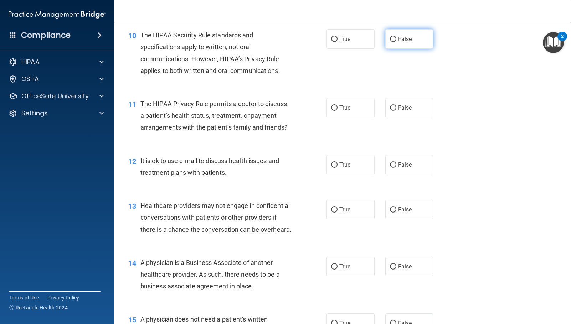
click at [412, 49] on label "False" at bounding box center [409, 39] width 48 height 20
click at [396, 42] on input "False" at bounding box center [393, 39] width 6 height 5
radio input "true"
click at [401, 114] on label "False" at bounding box center [409, 108] width 48 height 20
click at [396, 111] on input "False" at bounding box center [393, 107] width 6 height 5
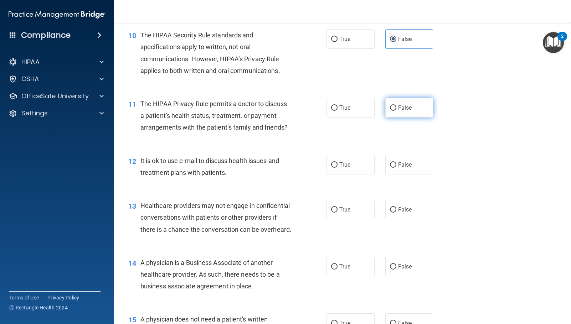
radio input "true"
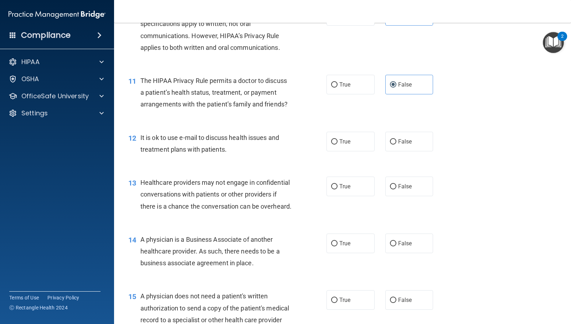
scroll to position [622, 0]
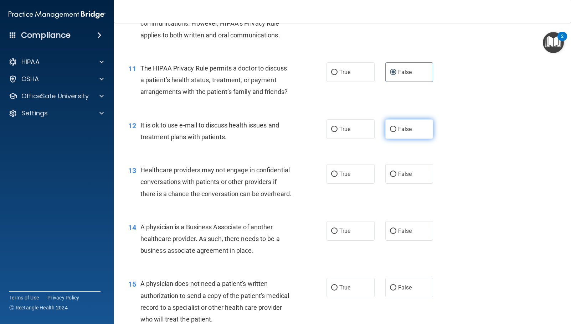
click at [412, 139] on label "False" at bounding box center [409, 129] width 48 height 20
click at [396, 132] on input "False" at bounding box center [393, 129] width 6 height 5
radio input "true"
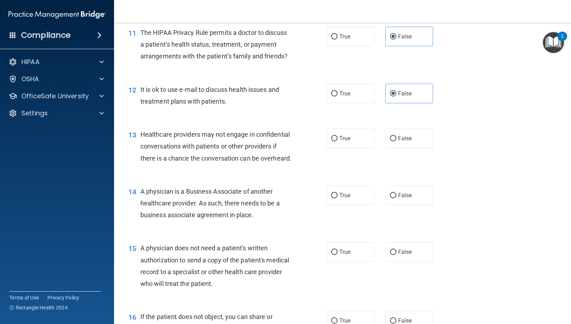
scroll to position [694, 0]
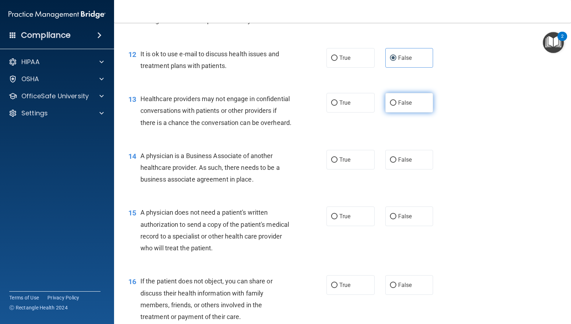
click at [428, 113] on label "False" at bounding box center [409, 103] width 48 height 20
click at [396, 106] on input "False" at bounding box center [393, 103] width 6 height 5
radio input "true"
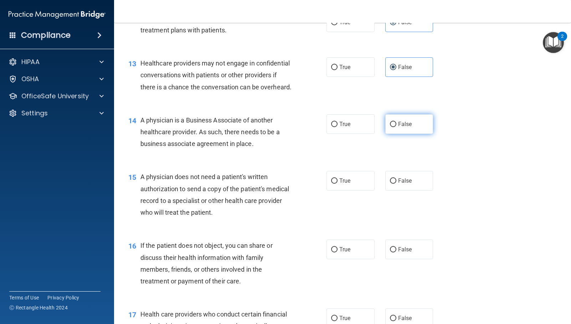
click at [388, 134] on label "False" at bounding box center [409, 124] width 48 height 20
click at [390, 127] on input "False" at bounding box center [393, 124] width 6 height 5
radio input "true"
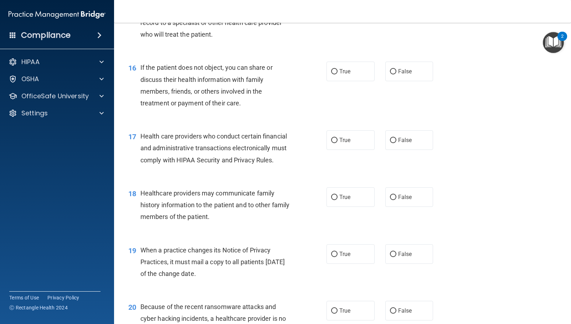
scroll to position [872, 0]
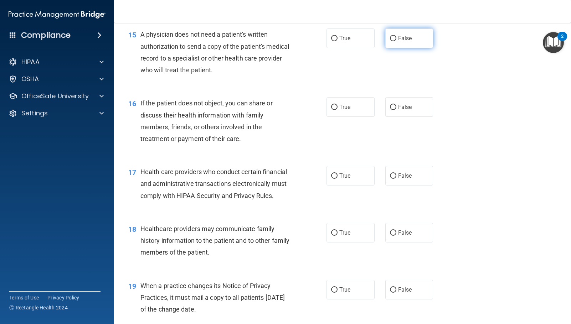
click at [424, 48] on label "False" at bounding box center [409, 39] width 48 height 20
click at [396, 41] on input "False" at bounding box center [393, 38] width 6 height 5
radio input "true"
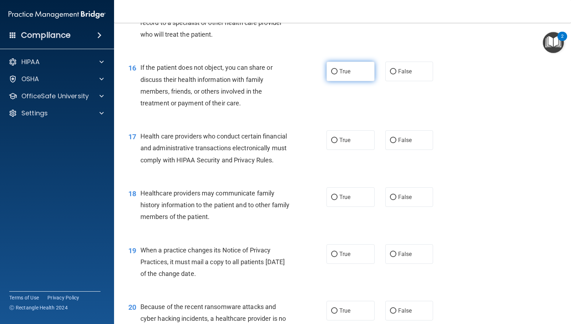
click at [334, 74] on input "True" at bounding box center [334, 71] width 6 height 5
radio input "true"
click at [333, 143] on input "True" at bounding box center [334, 140] width 6 height 5
radio input "true"
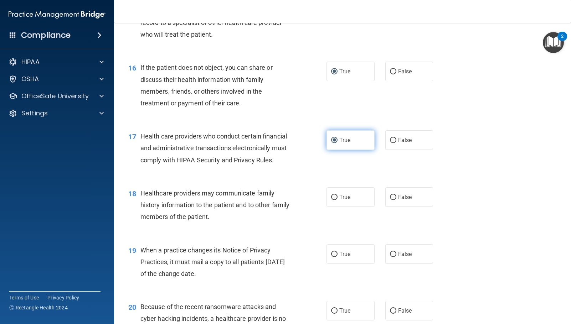
scroll to position [943, 0]
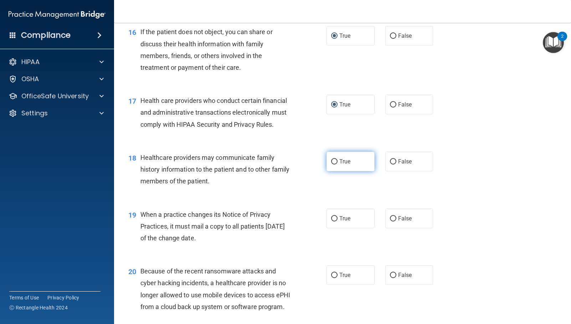
click at [337, 171] on label "True" at bounding box center [350, 162] width 48 height 20
click at [337, 165] on input "True" at bounding box center [334, 161] width 6 height 5
radio input "true"
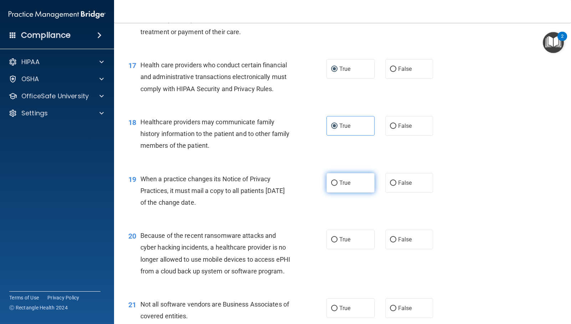
click at [341, 186] on span "True" at bounding box center [344, 183] width 11 height 7
click at [338, 186] on input "True" at bounding box center [334, 183] width 6 height 5
radio input "true"
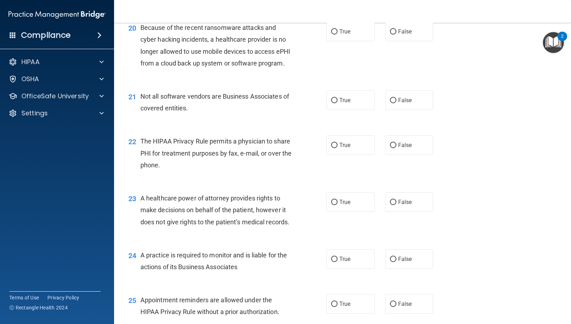
scroll to position [1193, 0]
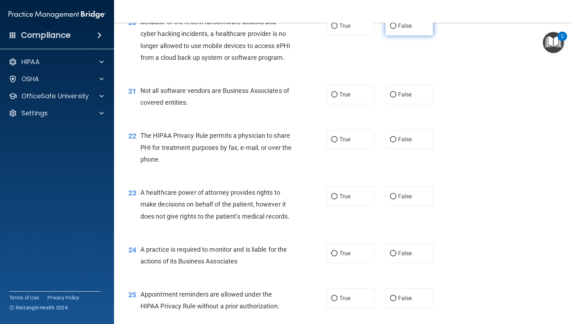
click at [412, 36] on label "False" at bounding box center [409, 26] width 48 height 20
click at [396, 29] on input "False" at bounding box center [393, 26] width 6 height 5
radio input "true"
click at [335, 104] on label "True" at bounding box center [350, 95] width 48 height 20
click at [335, 98] on input "True" at bounding box center [334, 94] width 6 height 5
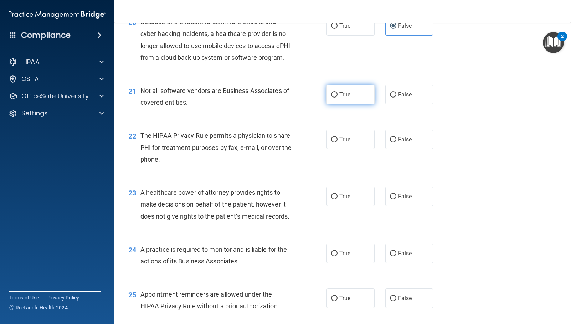
radio input "true"
click at [339, 143] on span "True" at bounding box center [344, 139] width 11 height 7
click at [338, 143] on input "True" at bounding box center [334, 139] width 6 height 5
radio input "true"
click at [409, 206] on label "False" at bounding box center [409, 197] width 48 height 20
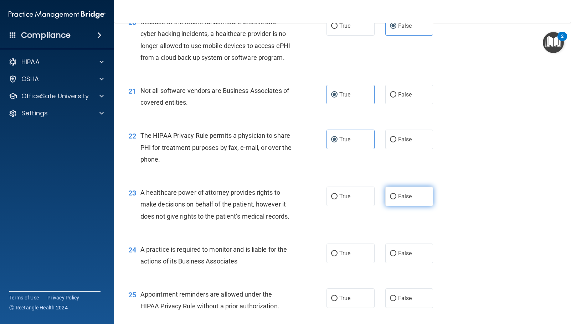
click at [396, 200] on input "False" at bounding box center [393, 196] width 6 height 5
radio input "true"
click at [398, 235] on div "23 A healthcare power of attorney provides rights to make decisions on behalf o…" at bounding box center [342, 206] width 439 height 57
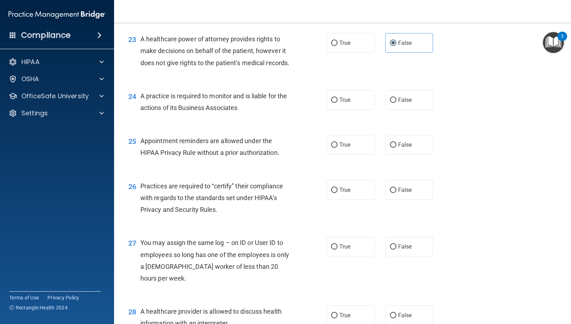
scroll to position [1371, 0]
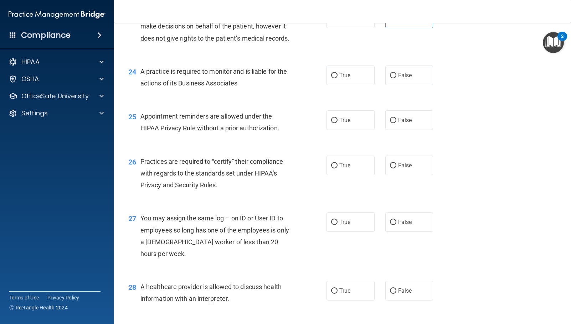
click at [367, 102] on div "24 A practice is required to monitor and is liable for the actions of its Busin…" at bounding box center [342, 79] width 439 height 45
click at [347, 85] on label "True" at bounding box center [350, 76] width 48 height 20
click at [338, 78] on input "True" at bounding box center [334, 75] width 6 height 5
radio input "true"
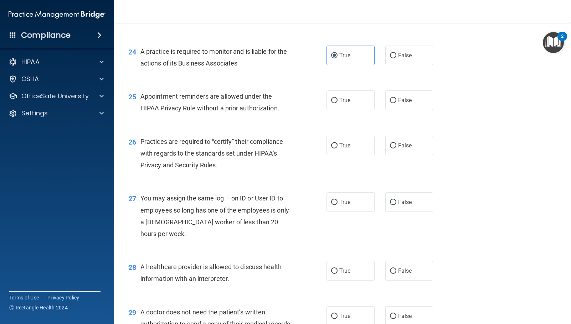
scroll to position [1406, 0]
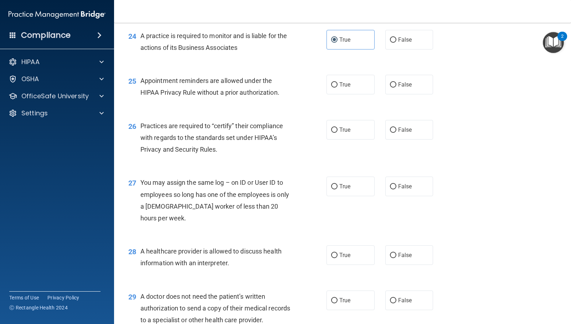
click at [202, 98] on div "Appointment reminders are allowed under the HIPAA Privacy Rule without a prior …" at bounding box center [218, 87] width 157 height 24
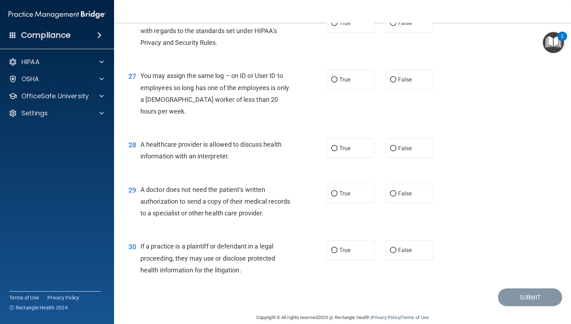
scroll to position [1478, 0]
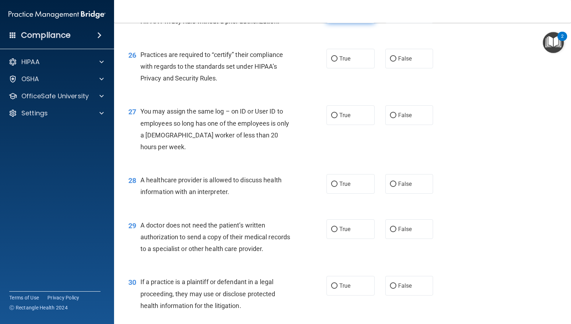
click at [332, 16] on input "True" at bounding box center [334, 13] width 6 height 5
radio input "true"
click at [406, 68] on label "False" at bounding box center [409, 59] width 48 height 20
click at [396, 62] on input "False" at bounding box center [393, 58] width 6 height 5
radio input "true"
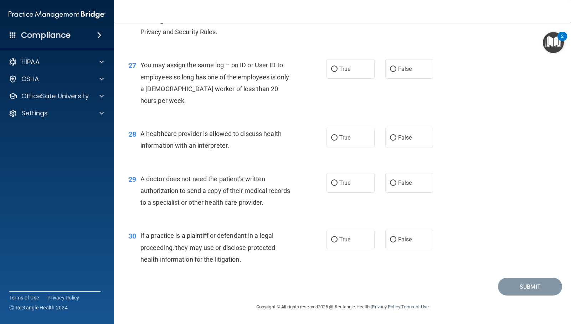
scroll to position [1549, 0]
click at [414, 79] on label "False" at bounding box center [409, 69] width 48 height 20
click at [396, 72] on input "False" at bounding box center [393, 69] width 6 height 5
radio input "true"
click at [304, 155] on div "28 A healthcare provider is allowed to discuss health information with an inter…" at bounding box center [228, 141] width 220 height 27
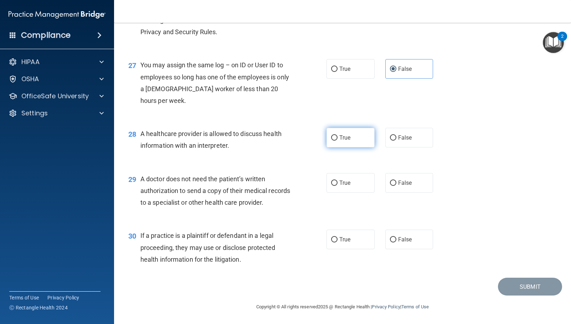
click at [332, 141] on input "True" at bounding box center [334, 137] width 6 height 5
radio input "true"
click at [386, 181] on label "False" at bounding box center [409, 183] width 48 height 20
click at [390, 181] on input "False" at bounding box center [393, 183] width 6 height 5
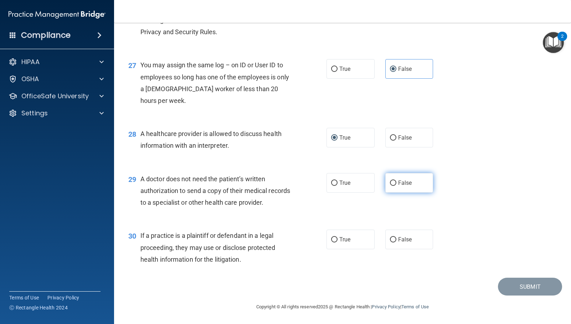
radio input "true"
click at [348, 242] on span "True" at bounding box center [344, 239] width 11 height 7
click at [338, 242] on input "True" at bounding box center [334, 239] width 6 height 5
radio input "true"
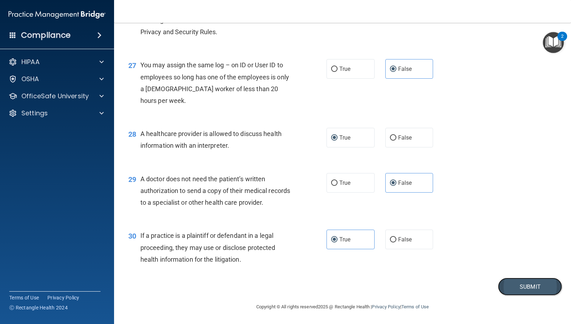
click at [507, 286] on button "Submit" at bounding box center [530, 287] width 64 height 18
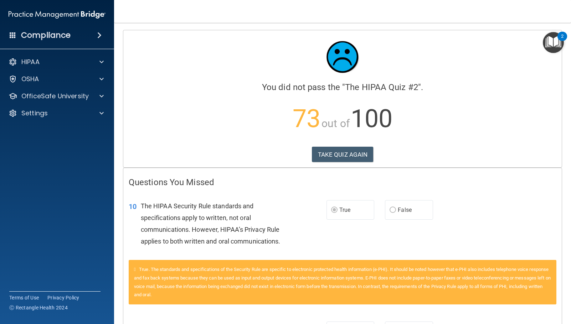
click at [331, 215] on label "True" at bounding box center [350, 210] width 48 height 20
click at [405, 214] on label "False" at bounding box center [409, 210] width 48 height 20
click at [361, 208] on label "True" at bounding box center [350, 210] width 48 height 20
click at [380, 160] on div "TAKE QUIZ AGAIN" at bounding box center [343, 155] width 428 height 16
click at [362, 155] on button "TAKE QUIZ AGAIN" at bounding box center [343, 155] width 62 height 16
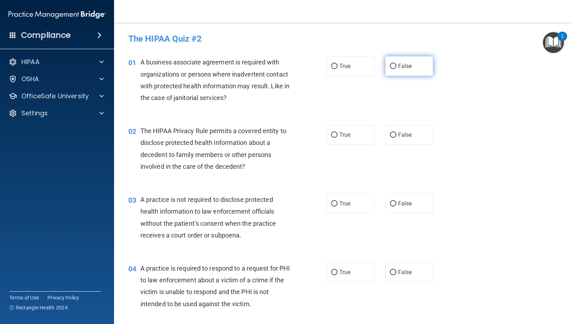
click at [400, 70] on label "False" at bounding box center [409, 66] width 48 height 20
click at [396, 69] on input "False" at bounding box center [393, 66] width 6 height 5
radio input "true"
drag, startPoint x: 310, startPoint y: 129, endPoint x: 315, endPoint y: 130, distance: 5.2
click at [312, 129] on div "02 The HIPAA Privacy Rule permits a covered entity to disclose protected health…" at bounding box center [228, 150] width 220 height 51
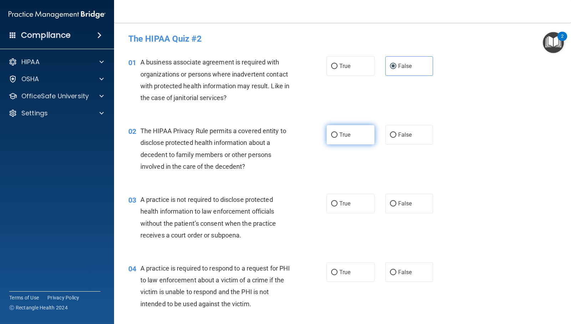
click at [346, 129] on label "True" at bounding box center [350, 135] width 48 height 20
click at [338, 133] on input "True" at bounding box center [334, 135] width 6 height 5
radio input "true"
click at [395, 205] on label "False" at bounding box center [409, 204] width 48 height 20
click at [395, 205] on input "False" at bounding box center [393, 203] width 6 height 5
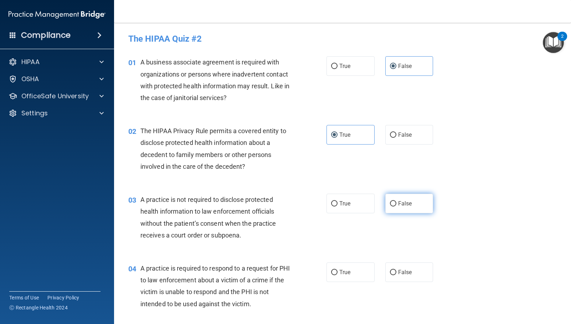
radio input "true"
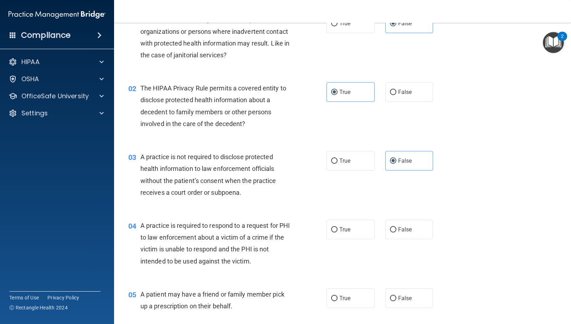
scroll to position [71, 0]
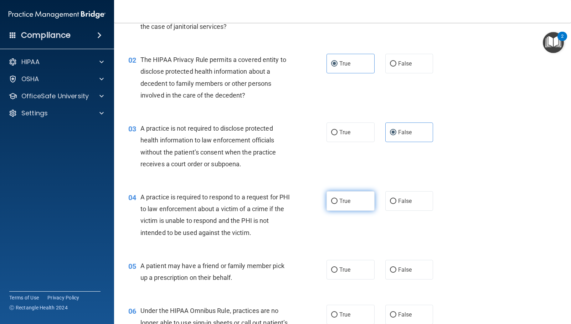
click at [345, 198] on span "True" at bounding box center [344, 201] width 11 height 7
click at [338, 199] on input "True" at bounding box center [334, 201] width 6 height 5
radio input "true"
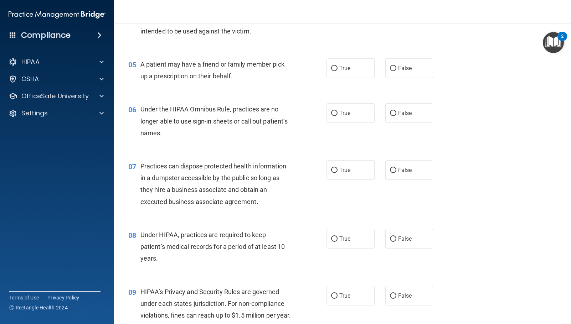
scroll to position [285, 0]
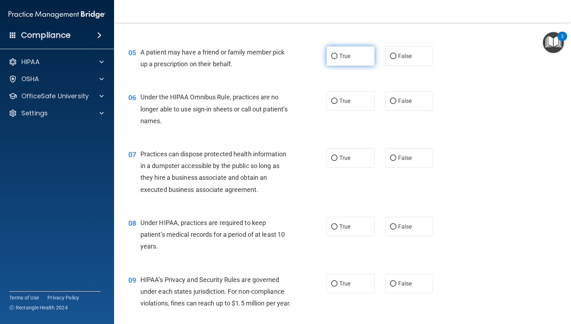
click at [337, 65] on label "True" at bounding box center [350, 56] width 48 height 20
click at [337, 59] on input "True" at bounding box center [334, 56] width 6 height 5
radio input "true"
click at [410, 97] on label "False" at bounding box center [409, 101] width 48 height 20
click at [396, 99] on input "False" at bounding box center [393, 101] width 6 height 5
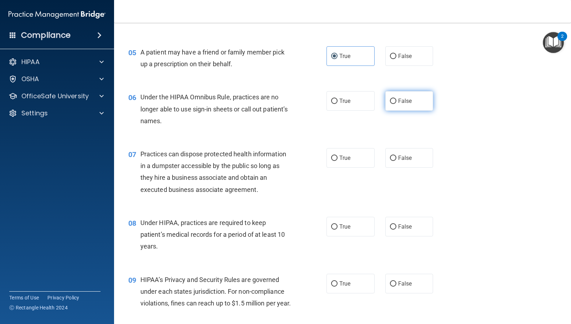
radio input "true"
click at [410, 166] on label "False" at bounding box center [409, 158] width 48 height 20
click at [396, 161] on input "False" at bounding box center [393, 158] width 6 height 5
radio input "true"
click at [398, 223] on label "False" at bounding box center [409, 227] width 48 height 20
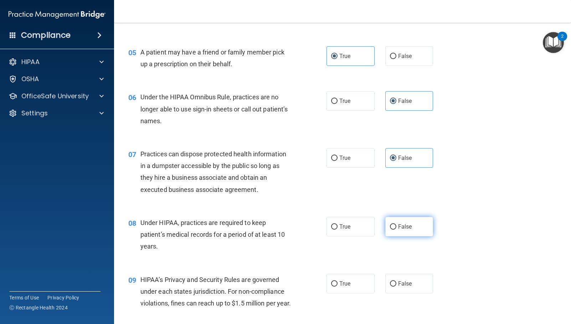
click at [396, 225] on input "False" at bounding box center [393, 227] width 6 height 5
radio input "true"
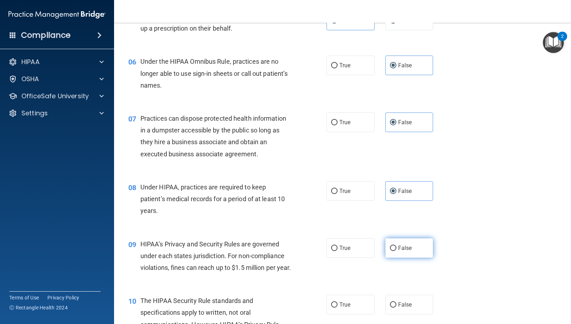
click at [400, 250] on span "False" at bounding box center [405, 248] width 14 height 7
click at [396, 250] on input "False" at bounding box center [393, 248] width 6 height 5
radio input "true"
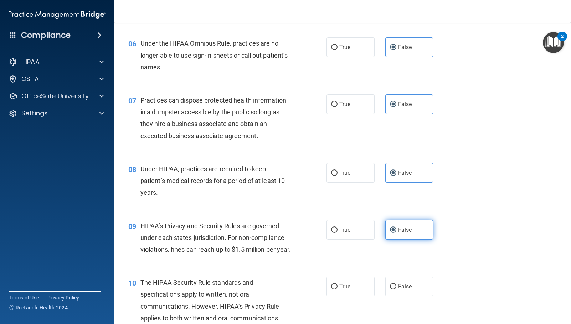
scroll to position [356, 0]
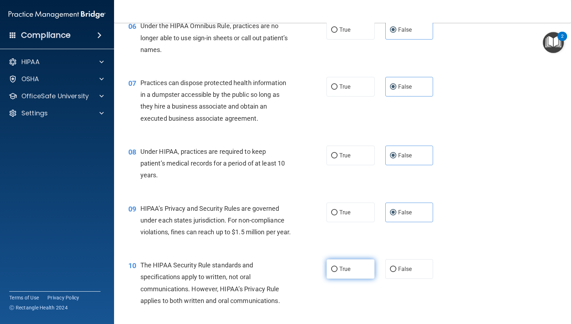
click at [326, 279] on label "True" at bounding box center [350, 269] width 48 height 20
click at [331, 272] on input "True" at bounding box center [334, 269] width 6 height 5
radio input "true"
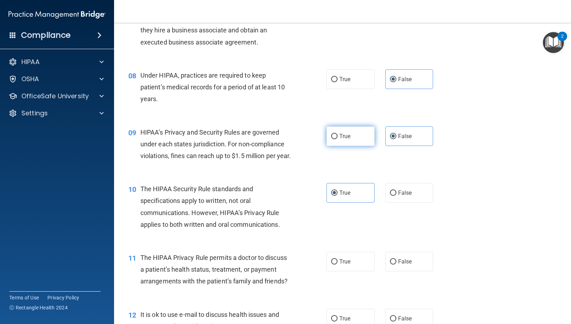
scroll to position [499, 0]
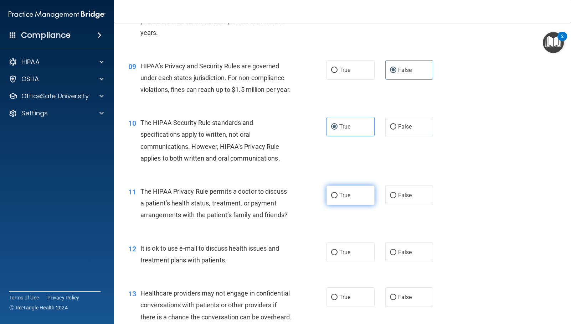
click at [333, 205] on label "True" at bounding box center [350, 196] width 48 height 20
click at [333, 199] on input "True" at bounding box center [334, 195] width 6 height 5
radio input "true"
click at [334, 260] on label "True" at bounding box center [350, 253] width 48 height 20
click at [334, 256] on input "True" at bounding box center [334, 252] width 6 height 5
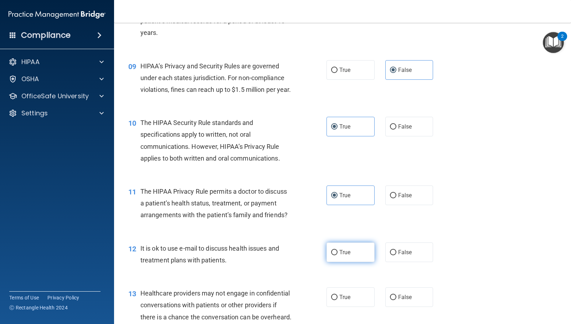
radio input "true"
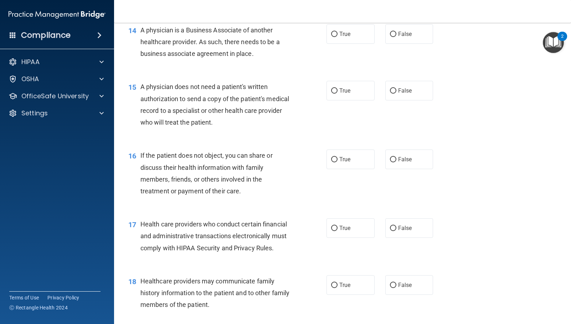
scroll to position [820, 0]
click at [332, 93] on input "True" at bounding box center [334, 90] width 6 height 5
radio input "true"
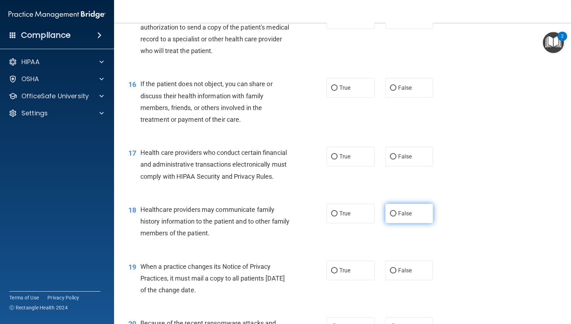
click at [415, 223] on label "False" at bounding box center [409, 214] width 48 height 20
click at [396, 217] on input "False" at bounding box center [393, 213] width 6 height 5
radio input "true"
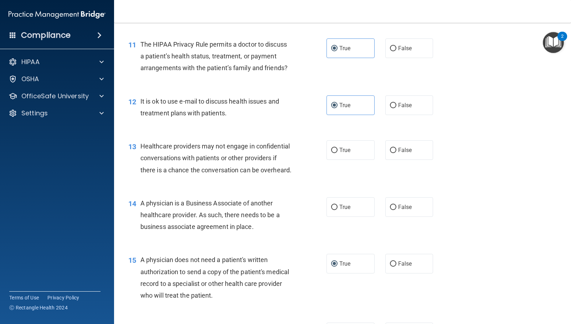
scroll to position [642, 0]
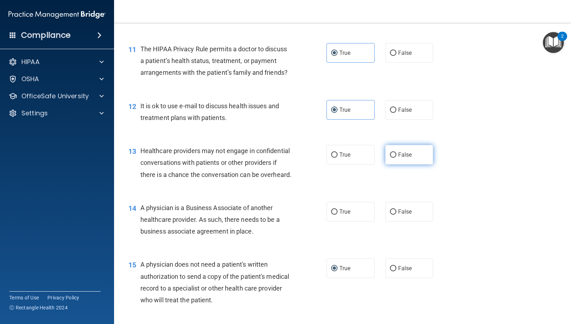
click at [401, 158] on span "False" at bounding box center [405, 154] width 14 height 7
click at [396, 158] on input "False" at bounding box center [393, 155] width 6 height 5
radio input "true"
click at [394, 222] on label "False" at bounding box center [409, 212] width 48 height 20
click at [394, 215] on input "False" at bounding box center [393, 212] width 6 height 5
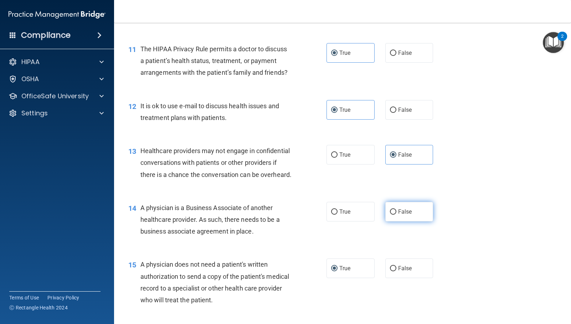
radio input "true"
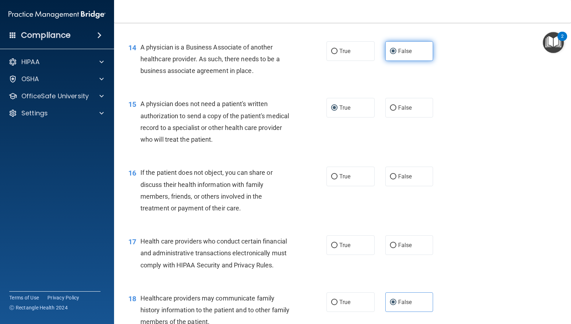
scroll to position [820, 0]
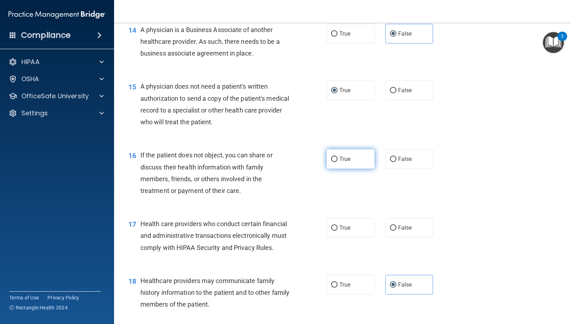
click at [327, 169] on label "True" at bounding box center [350, 159] width 48 height 20
click at [331, 162] on input "True" at bounding box center [334, 159] width 6 height 5
radio input "true"
click at [349, 238] on label "True" at bounding box center [350, 228] width 48 height 20
click at [338, 231] on input "True" at bounding box center [334, 228] width 6 height 5
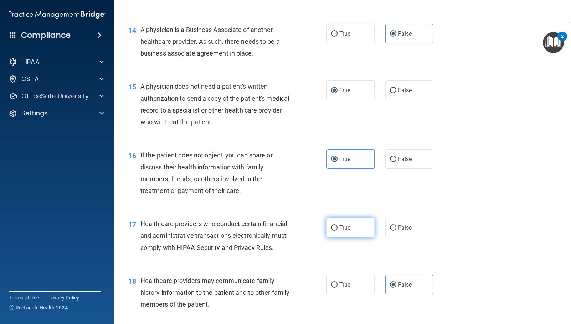
radio input "true"
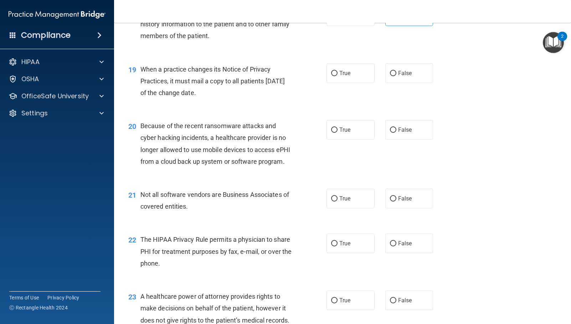
scroll to position [1105, 0]
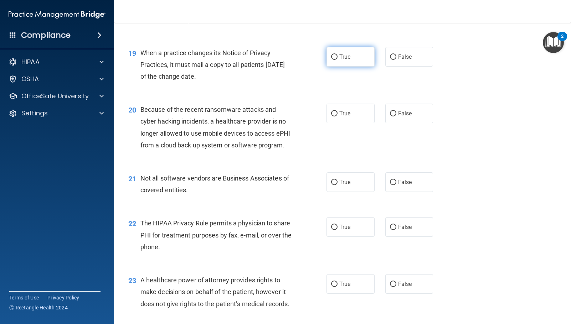
click at [347, 60] on span "True" at bounding box center [344, 56] width 11 height 7
click at [338, 60] on input "True" at bounding box center [334, 57] width 6 height 5
radio input "true"
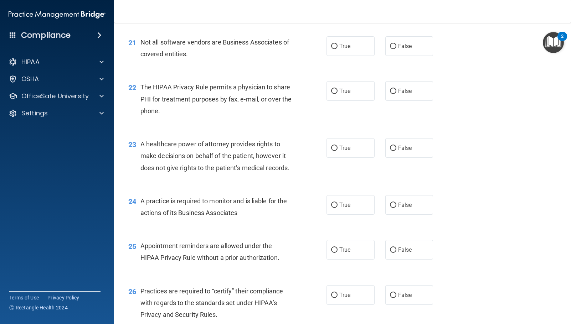
scroll to position [1247, 0]
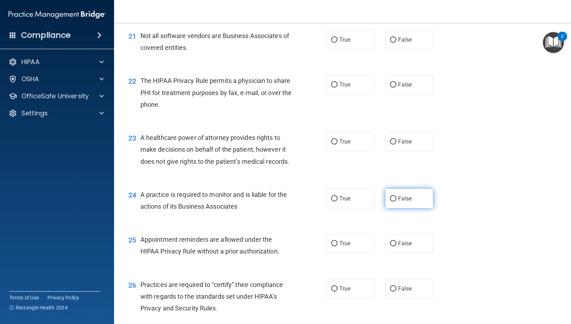
click at [393, 208] on label "False" at bounding box center [409, 199] width 48 height 20
click at [393, 202] on input "False" at bounding box center [393, 198] width 6 height 5
radio input "true"
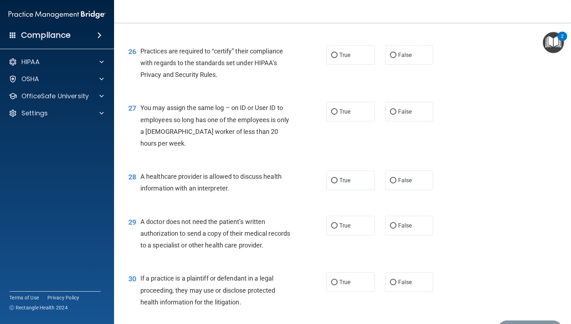
scroll to position [1497, 0]
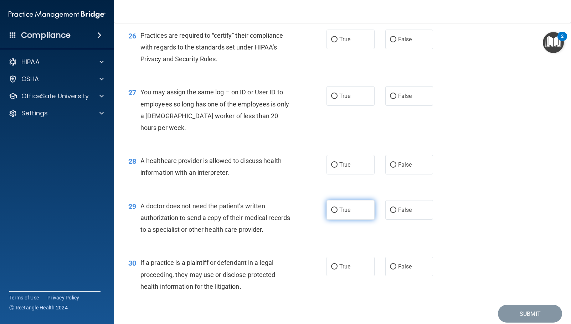
click at [358, 220] on label "True" at bounding box center [350, 210] width 48 height 20
click at [338, 213] on input "True" at bounding box center [334, 210] width 6 height 5
radio input "true"
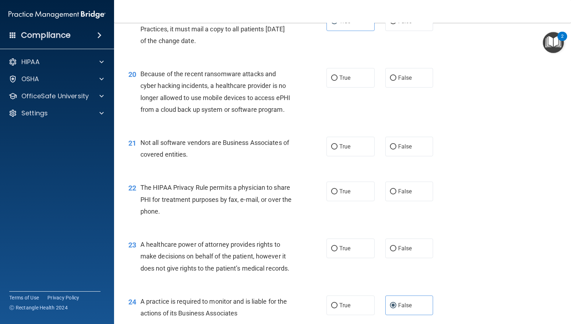
scroll to position [1176, 0]
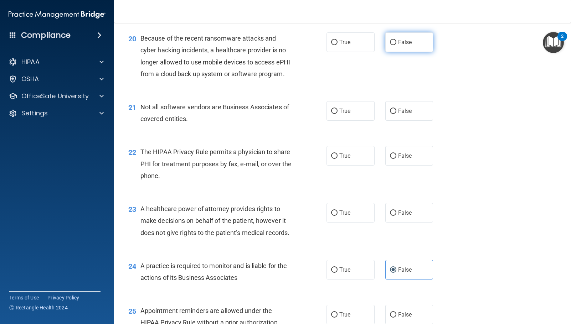
click at [390, 45] on input "False" at bounding box center [393, 42] width 6 height 5
radio input "true"
click at [342, 114] on span "True" at bounding box center [344, 111] width 11 height 7
click at [338, 114] on input "True" at bounding box center [334, 111] width 6 height 5
radio input "true"
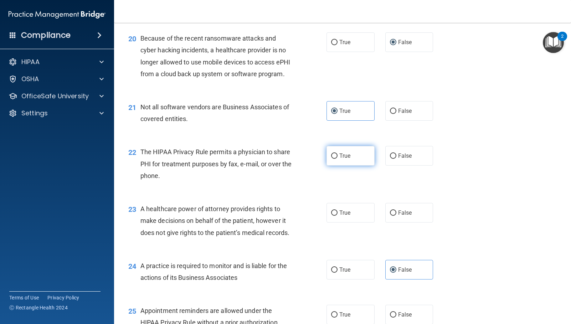
click at [332, 166] on label "True" at bounding box center [350, 156] width 48 height 20
click at [332, 159] on input "True" at bounding box center [334, 156] width 6 height 5
radio input "true"
click at [388, 223] on label "False" at bounding box center [409, 213] width 48 height 20
click at [390, 216] on input "False" at bounding box center [393, 213] width 6 height 5
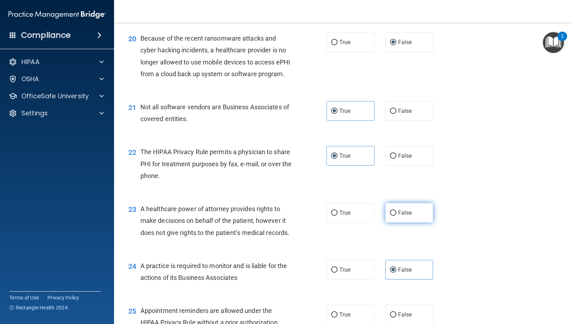
radio input "true"
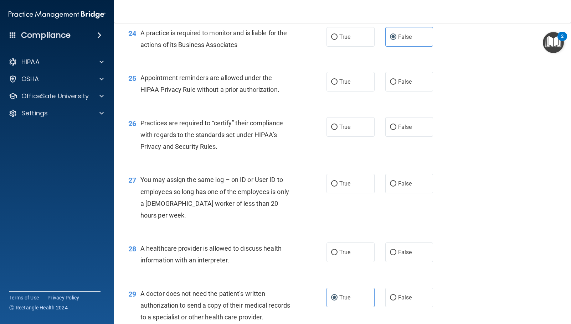
scroll to position [1426, 0]
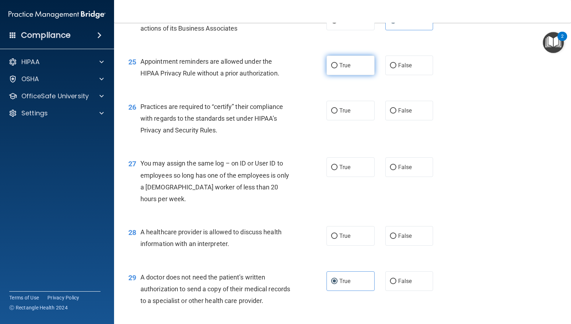
click at [360, 75] on label "True" at bounding box center [350, 66] width 48 height 20
click at [338, 68] on input "True" at bounding box center [334, 65] width 6 height 5
radio input "true"
click at [416, 146] on div "26 Practices are required to “certify” their compliance with regards to the sta…" at bounding box center [342, 120] width 439 height 57
click at [420, 120] on label "False" at bounding box center [409, 111] width 48 height 20
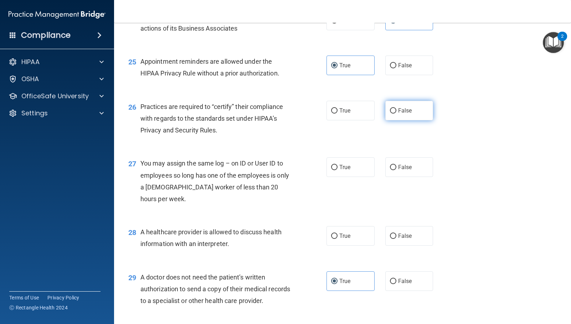
click at [396, 114] on input "False" at bounding box center [393, 110] width 6 height 5
radio input "true"
click at [410, 177] on label "False" at bounding box center [409, 168] width 48 height 20
click at [396, 170] on input "False" at bounding box center [393, 167] width 6 height 5
radio input "true"
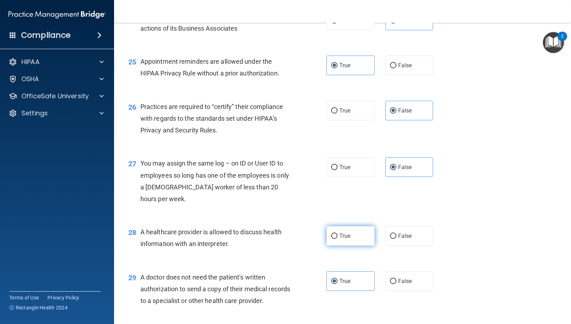
click at [339, 246] on label "True" at bounding box center [350, 236] width 48 height 20
click at [338, 239] on input "True" at bounding box center [334, 236] width 6 height 5
radio input "true"
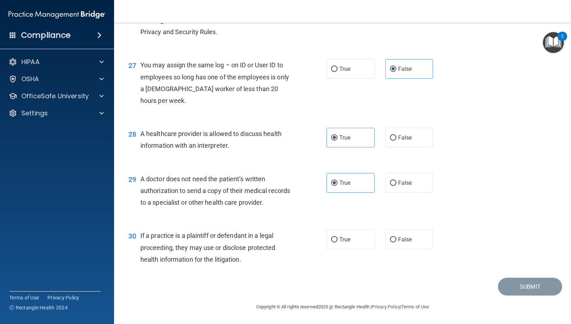
scroll to position [1568, 0]
click at [350, 239] on label "True" at bounding box center [350, 240] width 48 height 20
click at [338, 239] on input "True" at bounding box center [334, 239] width 6 height 5
radio input "true"
click at [516, 290] on button "Submit" at bounding box center [530, 287] width 64 height 18
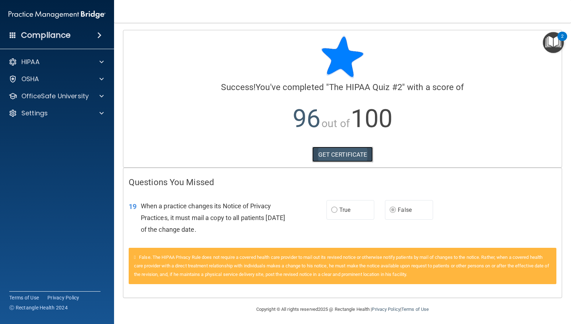
click at [344, 152] on link "GET CERTIFICATE" at bounding box center [342, 155] width 61 height 16
click at [68, 93] on p "OfficeSafe University" at bounding box center [54, 96] width 67 height 9
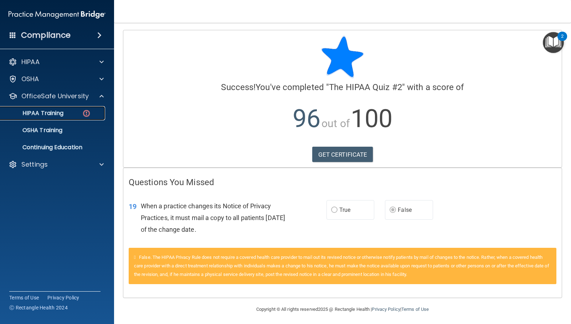
click at [85, 115] on img at bounding box center [86, 113] width 9 height 9
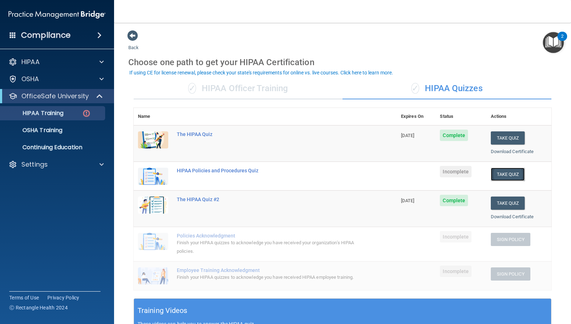
click at [510, 174] on button "Take Quiz" at bounding box center [508, 174] width 34 height 13
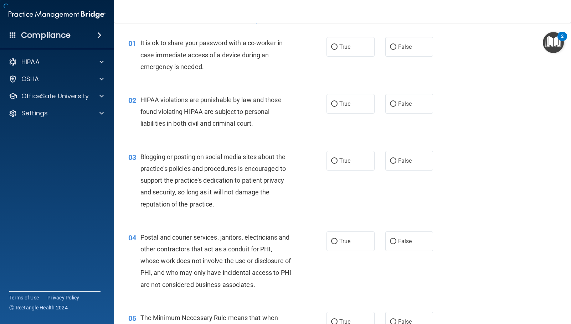
scroll to position [36, 0]
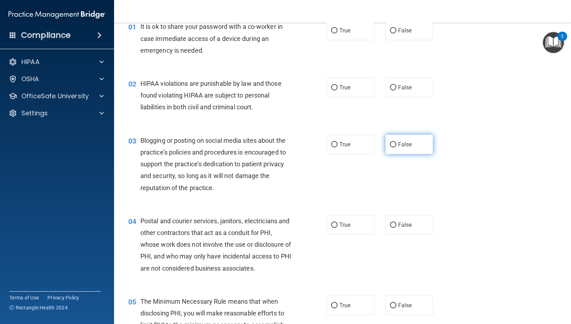
click at [398, 143] on span "False" at bounding box center [405, 144] width 14 height 7
click at [395, 143] on input "False" at bounding box center [393, 144] width 6 height 5
radio input "true"
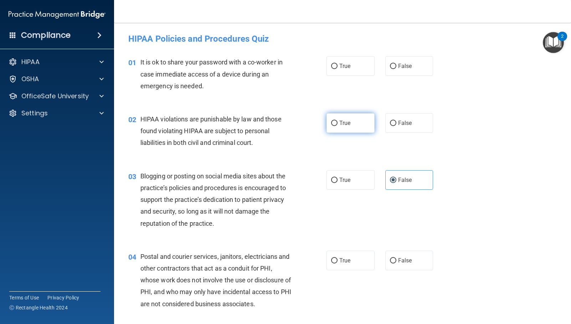
click at [347, 123] on span "True" at bounding box center [344, 123] width 11 height 7
click at [338, 123] on input "True" at bounding box center [334, 123] width 6 height 5
radio input "true"
click at [418, 57] on label "False" at bounding box center [409, 66] width 48 height 20
click at [396, 64] on input "False" at bounding box center [393, 66] width 6 height 5
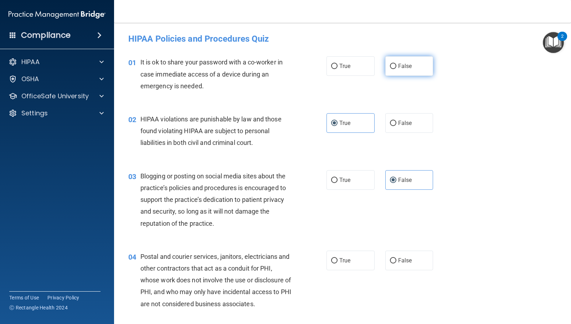
radio input "true"
click at [385, 264] on label "False" at bounding box center [409, 261] width 48 height 20
click at [390, 264] on input "False" at bounding box center [393, 260] width 6 height 5
radio input "true"
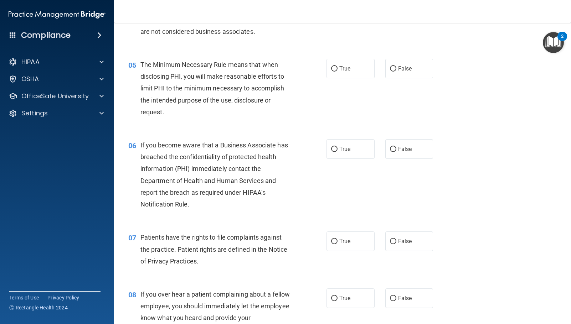
scroll to position [285, 0]
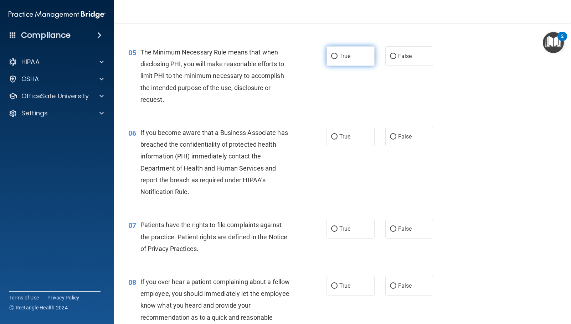
click at [326, 60] on label "True" at bounding box center [350, 56] width 48 height 20
click at [331, 59] on input "True" at bounding box center [334, 56] width 6 height 5
radio input "true"
click at [403, 139] on span "False" at bounding box center [405, 136] width 14 height 7
click at [396, 139] on input "False" at bounding box center [393, 136] width 6 height 5
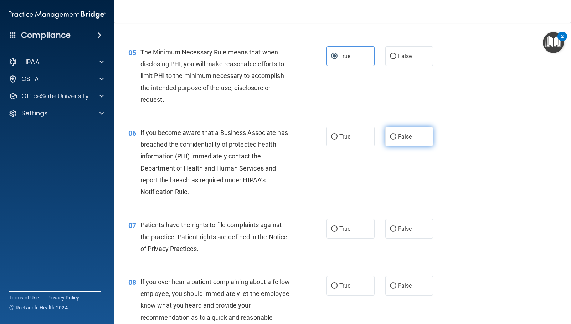
radio input "true"
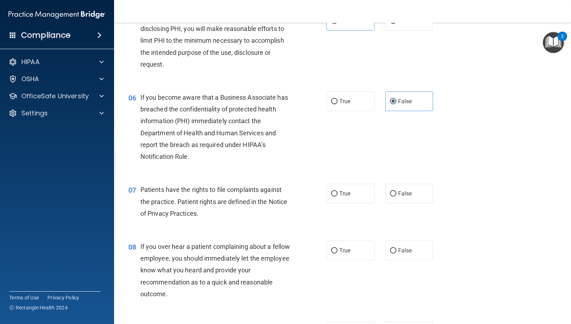
scroll to position [321, 0]
click at [344, 196] on span "True" at bounding box center [344, 193] width 11 height 7
click at [338, 196] on input "True" at bounding box center [334, 193] width 6 height 5
radio input "true"
click at [401, 247] on span "False" at bounding box center [405, 250] width 14 height 7
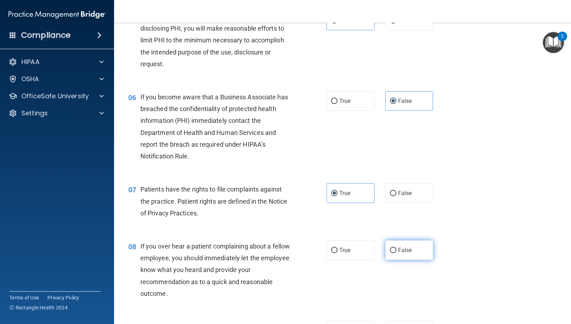
click at [396, 248] on input "False" at bounding box center [393, 250] width 6 height 5
radio input "true"
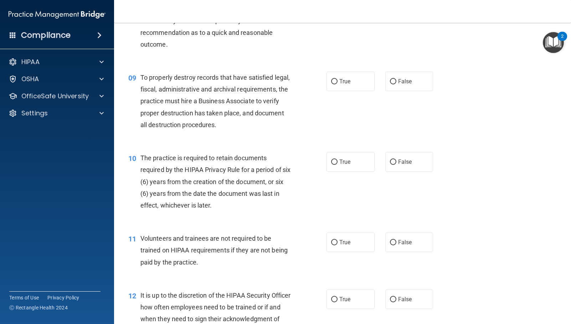
scroll to position [606, 0]
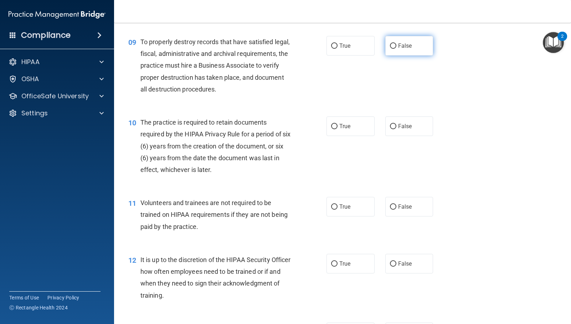
click at [412, 38] on label "False" at bounding box center [409, 46] width 48 height 20
click at [396, 43] on input "False" at bounding box center [393, 45] width 6 height 5
radio input "true"
click at [348, 131] on label "True" at bounding box center [350, 127] width 48 height 20
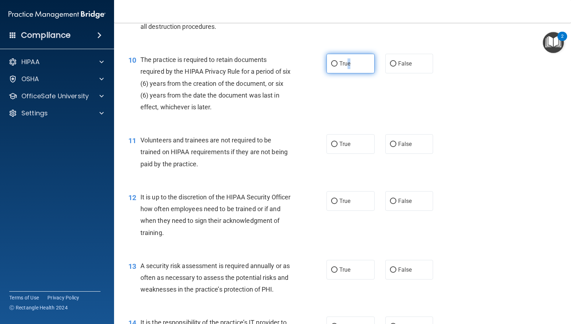
scroll to position [748, 0]
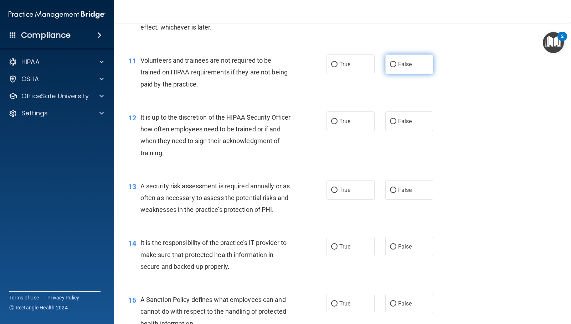
click at [414, 67] on label "False" at bounding box center [409, 65] width 48 height 20
click at [396, 67] on input "False" at bounding box center [393, 64] width 6 height 5
radio input "true"
click at [401, 127] on label "False" at bounding box center [409, 122] width 48 height 20
click at [396, 124] on input "False" at bounding box center [393, 121] width 6 height 5
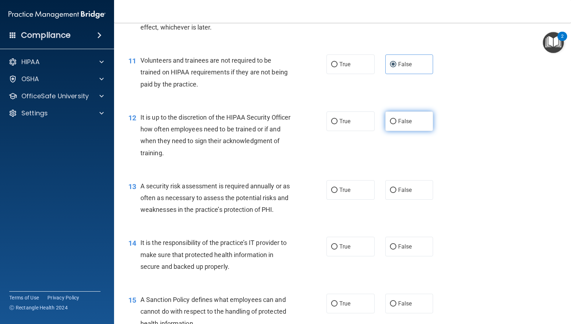
radio input "true"
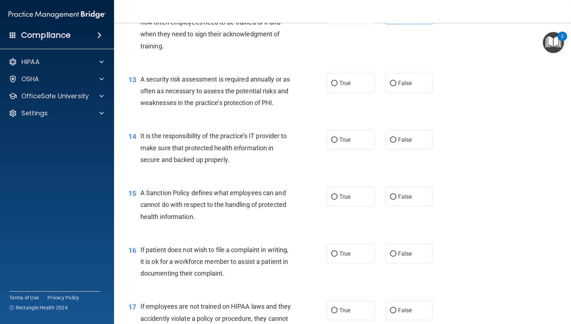
scroll to position [891, 0]
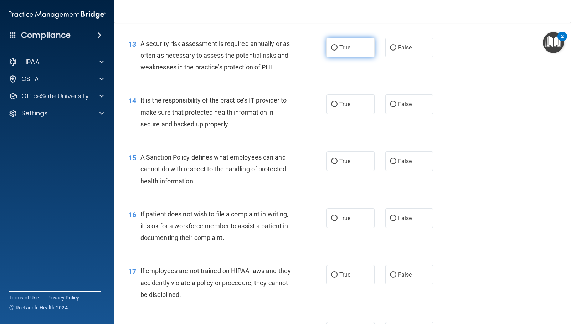
click at [344, 49] on span "True" at bounding box center [344, 47] width 11 height 7
click at [338, 49] on input "True" at bounding box center [334, 47] width 6 height 5
radio input "true"
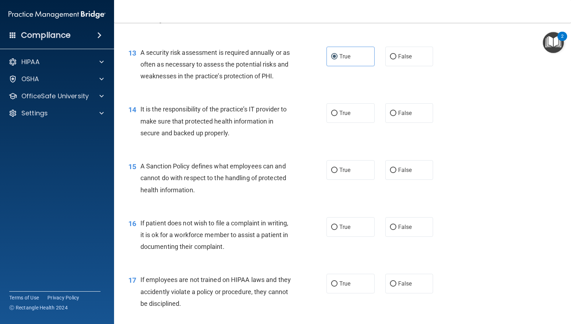
scroll to position [855, 0]
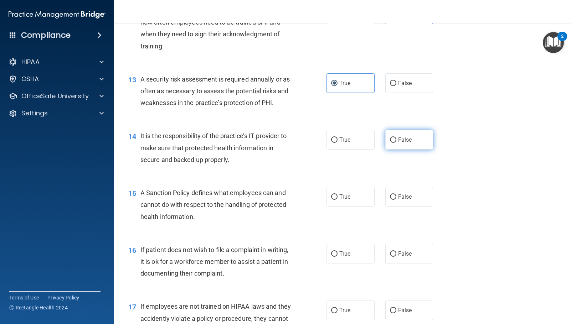
click at [394, 145] on label "False" at bounding box center [409, 140] width 48 height 20
click at [394, 143] on input "False" at bounding box center [393, 140] width 6 height 5
radio input "true"
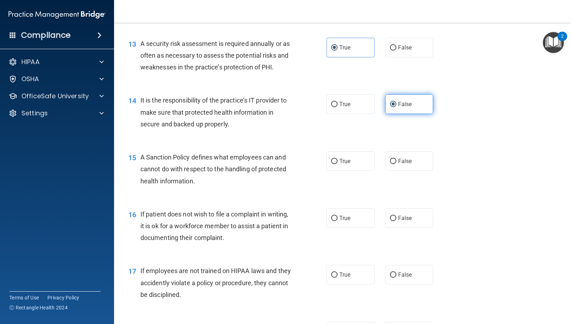
scroll to position [927, 0]
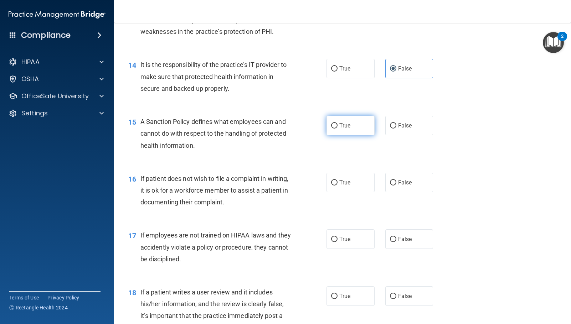
click at [340, 123] on span "True" at bounding box center [344, 125] width 11 height 7
click at [338, 123] on input "True" at bounding box center [334, 125] width 6 height 5
radio input "true"
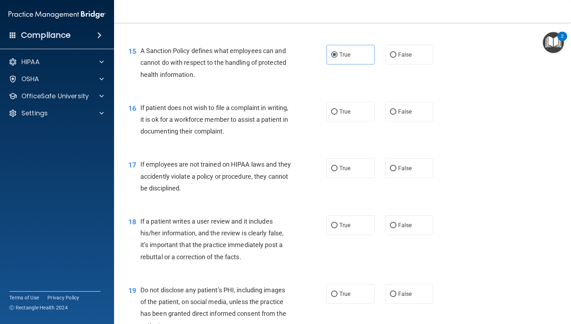
scroll to position [998, 0]
click at [347, 109] on span "True" at bounding box center [344, 111] width 11 height 7
click at [338, 109] on input "True" at bounding box center [334, 111] width 6 height 5
radio input "true"
click at [403, 169] on span "False" at bounding box center [405, 168] width 14 height 7
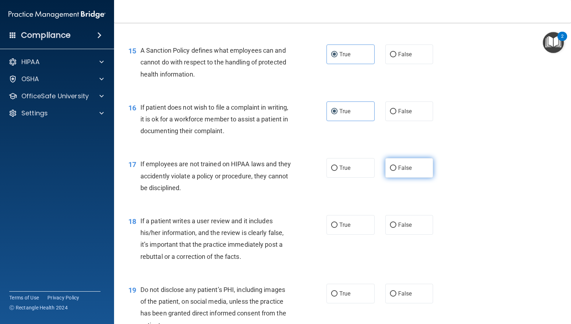
click at [396, 169] on input "False" at bounding box center [393, 168] width 6 height 5
radio input "true"
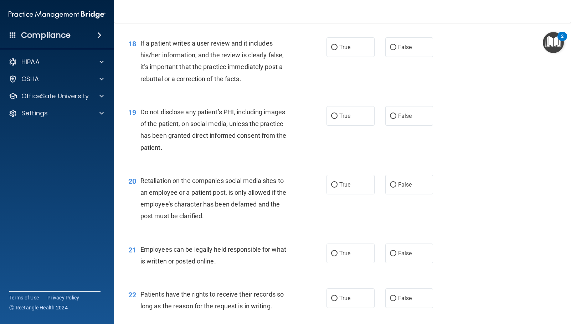
scroll to position [1176, 0]
click at [456, 163] on div "19 Do not disclose any patient’s PHI, including images of the patient, on socia…" at bounding box center [342, 131] width 439 height 69
click at [400, 41] on label "False" at bounding box center [409, 47] width 48 height 20
click at [396, 45] on input "False" at bounding box center [393, 47] width 6 height 5
radio input "true"
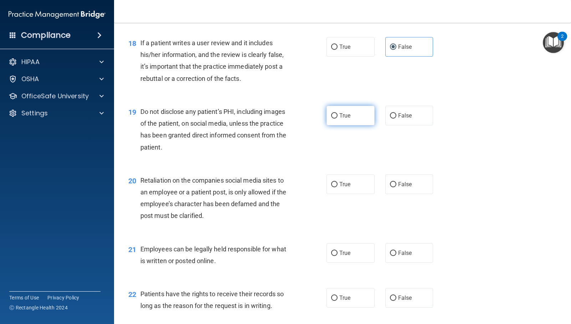
click at [348, 123] on label "True" at bounding box center [350, 116] width 48 height 20
click at [338, 119] on input "True" at bounding box center [334, 115] width 6 height 5
radio input "true"
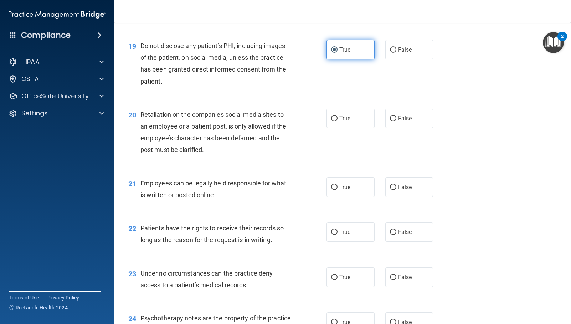
scroll to position [1247, 0]
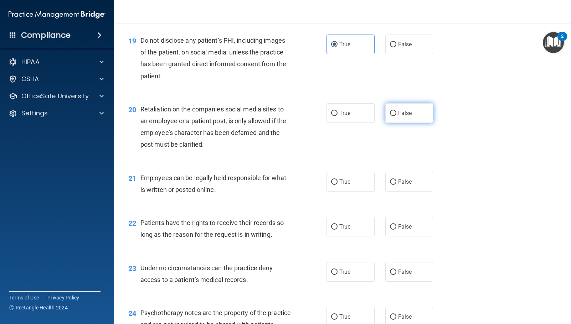
click at [390, 115] on input "False" at bounding box center [393, 113] width 6 height 5
radio input "true"
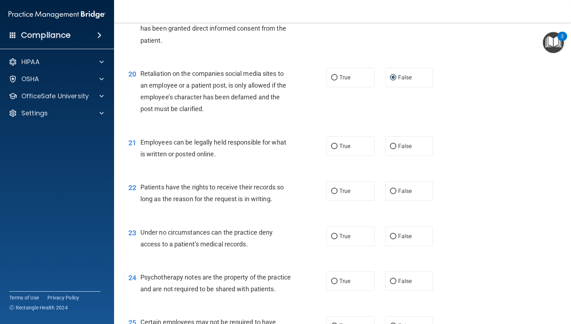
scroll to position [1319, 0]
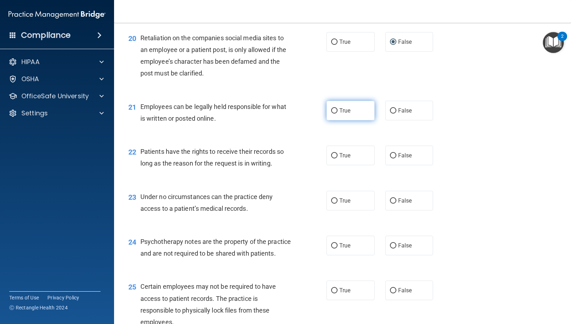
click at [354, 108] on label "True" at bounding box center [350, 111] width 48 height 20
click at [338, 108] on input "True" at bounding box center [334, 110] width 6 height 5
radio input "true"
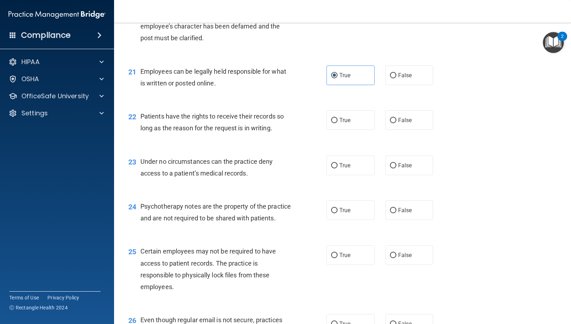
scroll to position [1354, 0]
click at [387, 124] on label "False" at bounding box center [409, 120] width 48 height 20
click at [390, 123] on input "False" at bounding box center [393, 120] width 6 height 5
radio input "true"
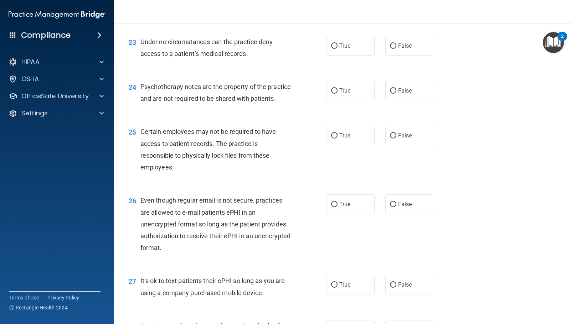
scroll to position [1461, 0]
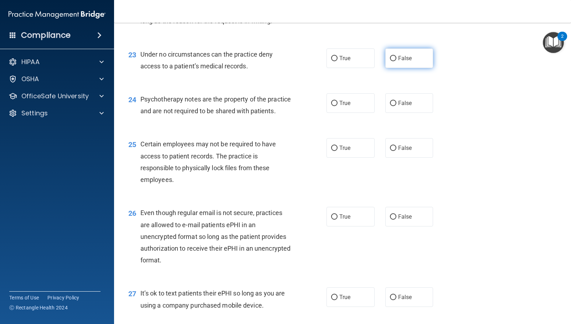
click at [411, 54] on label "False" at bounding box center [409, 58] width 48 height 20
click at [396, 56] on input "False" at bounding box center [393, 58] width 6 height 5
radio input "true"
click at [343, 108] on label "True" at bounding box center [350, 103] width 48 height 20
click at [338, 106] on input "True" at bounding box center [334, 103] width 6 height 5
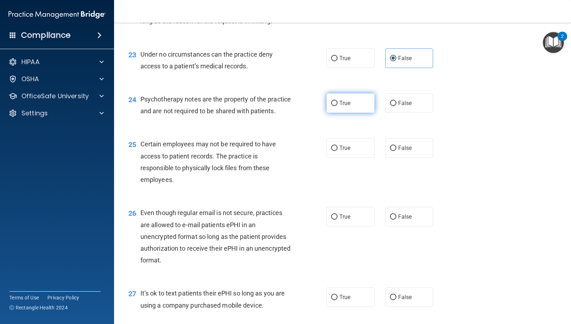
radio input "true"
click at [342, 158] on label "True" at bounding box center [350, 148] width 48 height 20
click at [338, 151] on input "True" at bounding box center [334, 148] width 6 height 5
radio input "true"
click at [342, 227] on label "True" at bounding box center [350, 217] width 48 height 20
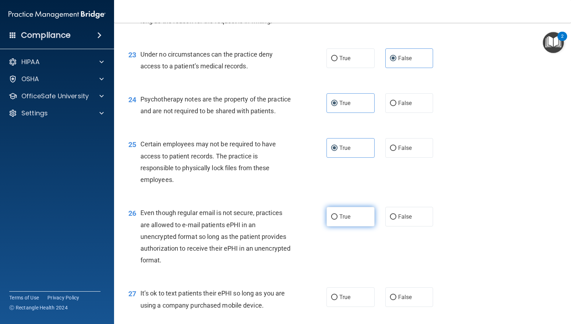
click at [338, 220] on input "True" at bounding box center [334, 217] width 6 height 5
radio input "true"
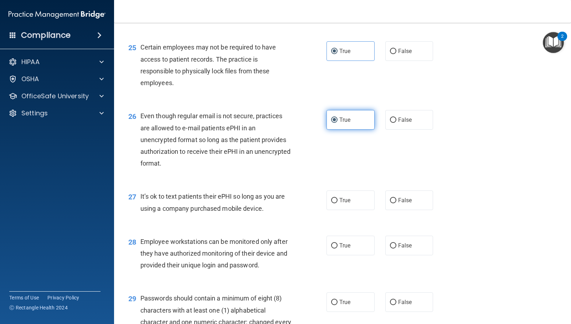
scroll to position [1568, 0]
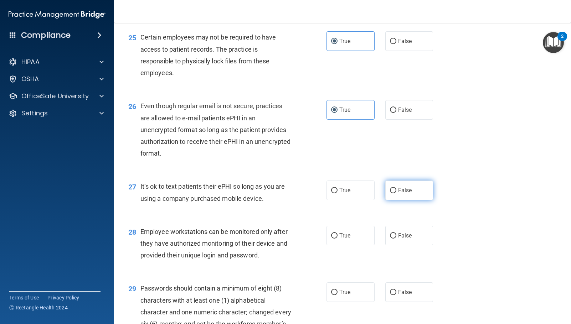
click at [395, 195] on label "False" at bounding box center [409, 191] width 48 height 20
click at [395, 194] on input "False" at bounding box center [393, 190] width 6 height 5
radio input "true"
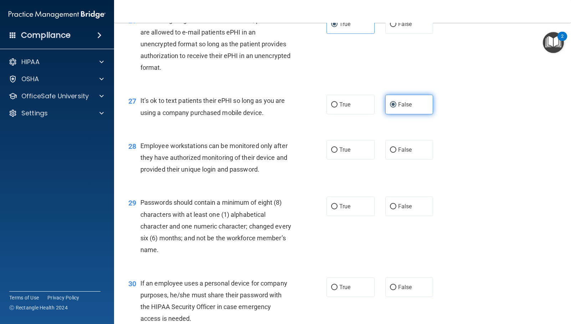
scroll to position [1711, 0]
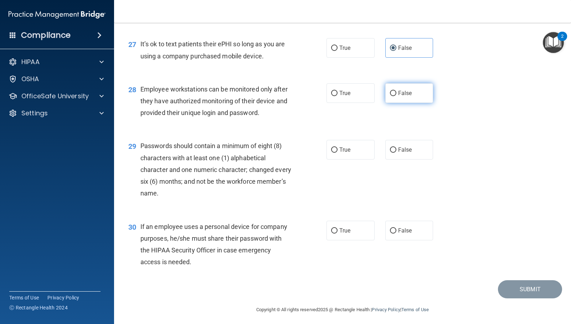
click at [411, 103] on label "False" at bounding box center [409, 93] width 48 height 20
click at [396, 96] on input "False" at bounding box center [393, 93] width 6 height 5
radio input "true"
click at [363, 157] on label "True" at bounding box center [350, 150] width 48 height 20
click at [338, 153] on input "True" at bounding box center [334, 150] width 6 height 5
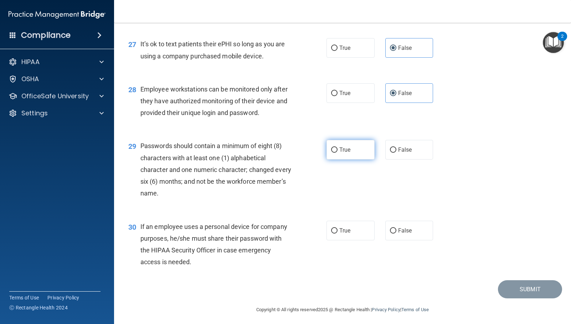
radio input "true"
click at [420, 238] on label "False" at bounding box center [409, 231] width 48 height 20
click at [396, 234] on input "False" at bounding box center [393, 230] width 6 height 5
radio input "true"
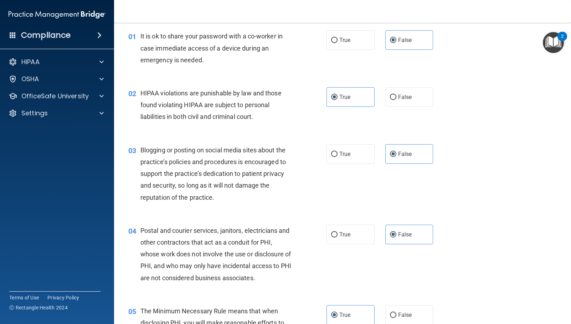
scroll to position [0, 0]
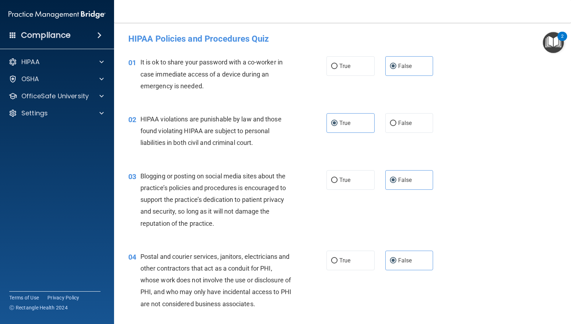
click at [475, 182] on div "03 Blogging or posting on social media sites about the practice’s policies and …" at bounding box center [342, 201] width 439 height 81
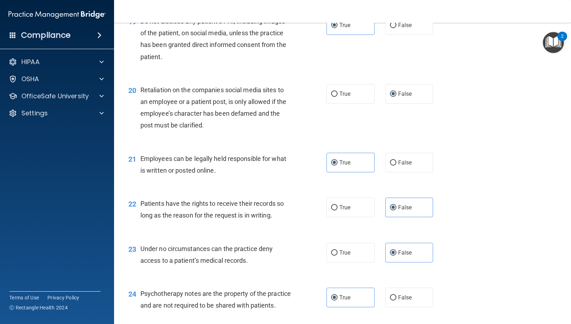
scroll to position [1283, 0]
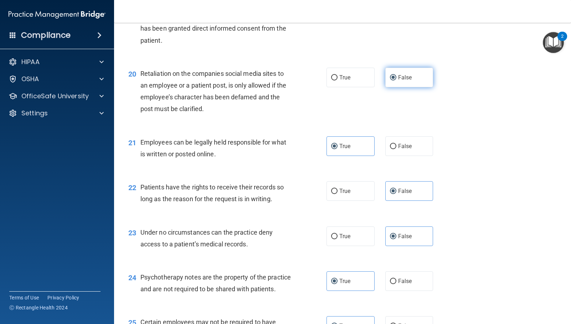
click at [393, 87] on label "False" at bounding box center [409, 78] width 48 height 20
click at [393, 81] on input "False" at bounding box center [393, 77] width 6 height 5
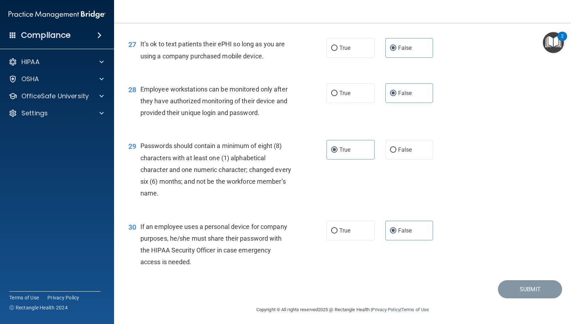
scroll to position [1725, 0]
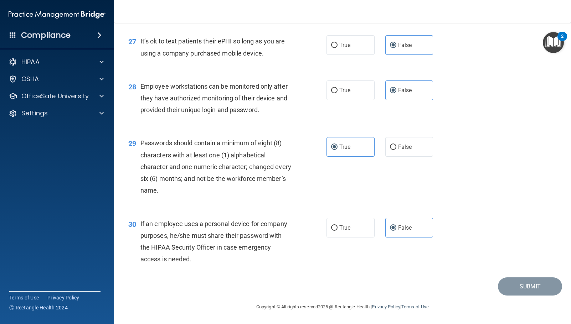
click at [259, 246] on span "If an employee uses a personal device for company purposes, he/she must share t…" at bounding box center [213, 241] width 147 height 43
drag, startPoint x: 339, startPoint y: 229, endPoint x: 335, endPoint y: 232, distance: 5.1
click at [335, 232] on label "True" at bounding box center [350, 228] width 48 height 20
click at [348, 228] on span "True" at bounding box center [344, 228] width 11 height 7
click at [338, 228] on input "True" at bounding box center [334, 228] width 6 height 5
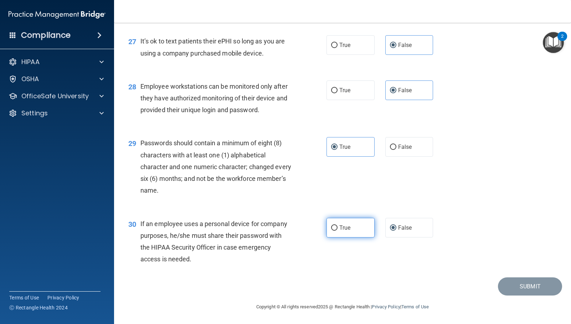
radio input "true"
click at [348, 228] on span "True" at bounding box center [344, 228] width 11 height 7
click at [338, 228] on input "True" at bounding box center [334, 228] width 6 height 5
click at [400, 228] on span "False" at bounding box center [405, 228] width 14 height 7
click at [396, 228] on input "False" at bounding box center [393, 228] width 6 height 5
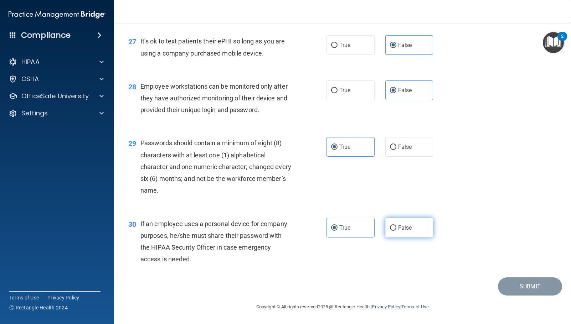
radio input "true"
radio input "false"
click at [400, 228] on span "False" at bounding box center [405, 228] width 14 height 7
click at [396, 228] on input "False" at bounding box center [393, 228] width 6 height 5
click at [500, 260] on div "30 If an employee uses a personal device for company purposes, he/she must shar…" at bounding box center [342, 243] width 439 height 69
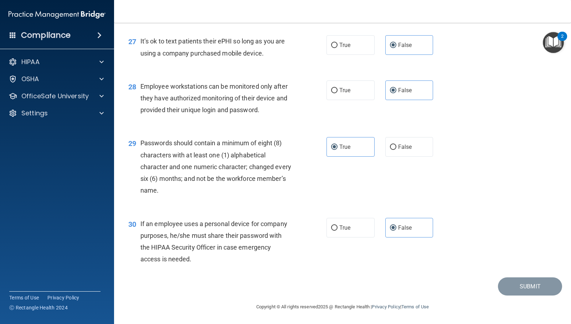
click at [525, 299] on footer "Copyright © All rights reserved 2025 @ Rectangle Health | Privacy Policy | Term…" at bounding box center [342, 306] width 428 height 21
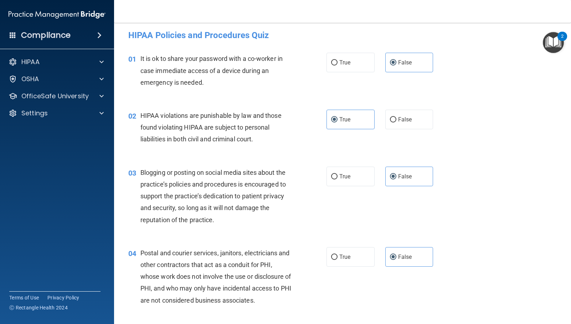
scroll to position [0, 0]
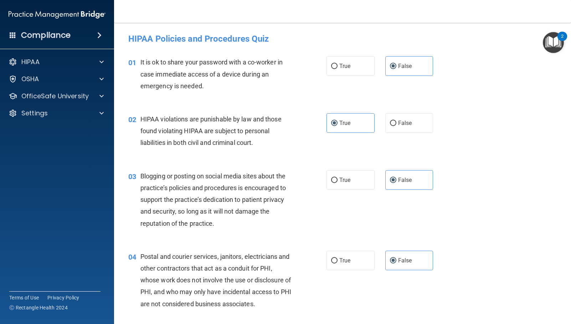
click at [558, 40] on img "Open Resource Center, 2 new notifications" at bounding box center [553, 42] width 21 height 21
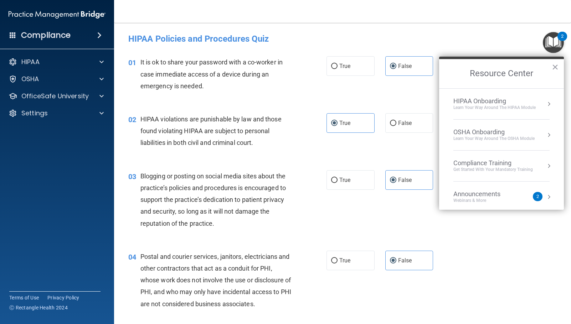
click at [534, 195] on div "2" at bounding box center [538, 196] width 10 height 9
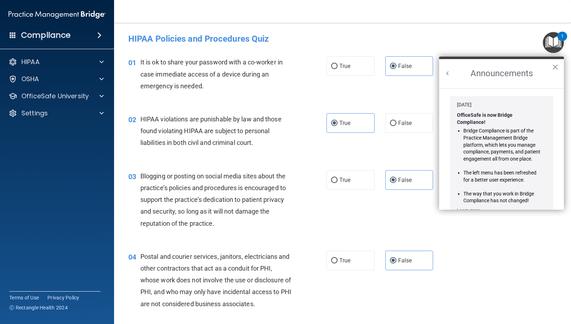
click at [558, 65] on button "×" at bounding box center [555, 66] width 7 height 11
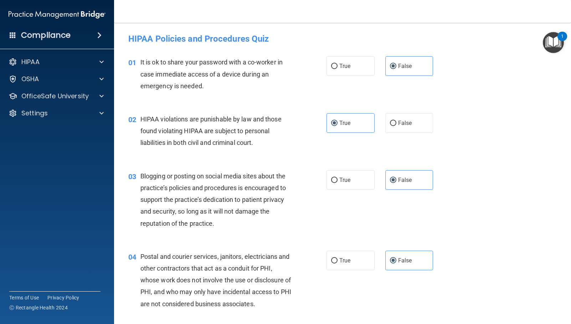
click at [516, 199] on div "03 Blogging or posting on social media sites about the practice’s policies and …" at bounding box center [342, 201] width 439 height 81
click at [440, 183] on div "03 Blogging or posting on social media sites about the practice’s policies and …" at bounding box center [342, 201] width 439 height 81
click at [345, 127] on label "True" at bounding box center [350, 123] width 48 height 20
click at [338, 126] on input "True" at bounding box center [334, 123] width 6 height 5
click at [345, 127] on label "True" at bounding box center [350, 123] width 48 height 20
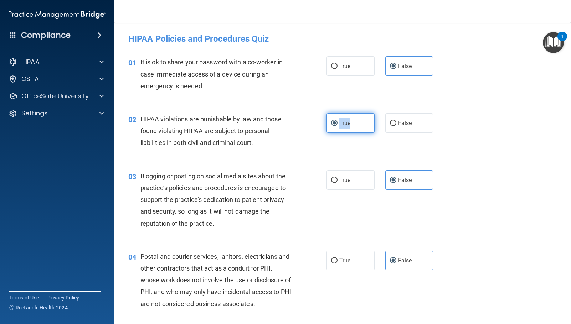
click at [338, 126] on input "True" at bounding box center [334, 123] width 6 height 5
click at [352, 130] on label "True" at bounding box center [350, 123] width 48 height 20
click at [338, 126] on input "True" at bounding box center [334, 123] width 6 height 5
click at [395, 134] on div "02 HIPAA violations are punishable by law and those found violating HIPAA are s…" at bounding box center [342, 132] width 439 height 57
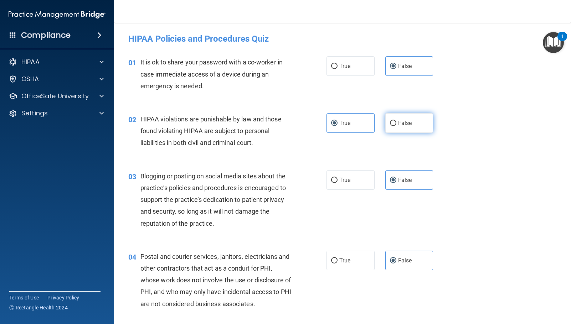
click at [407, 128] on label "False" at bounding box center [409, 123] width 48 height 20
click at [396, 126] on input "False" at bounding box center [393, 123] width 6 height 5
radio input "true"
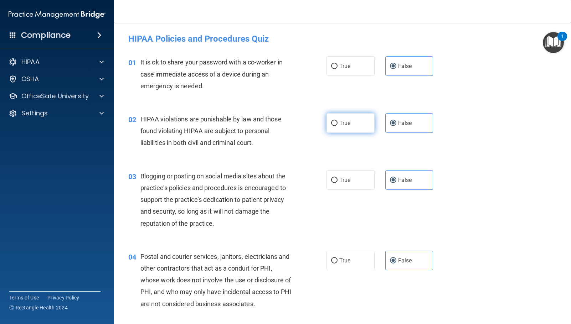
click at [344, 123] on span "True" at bounding box center [344, 123] width 11 height 7
click at [338, 123] on input "True" at bounding box center [334, 123] width 6 height 5
radio input "true"
radio input "false"
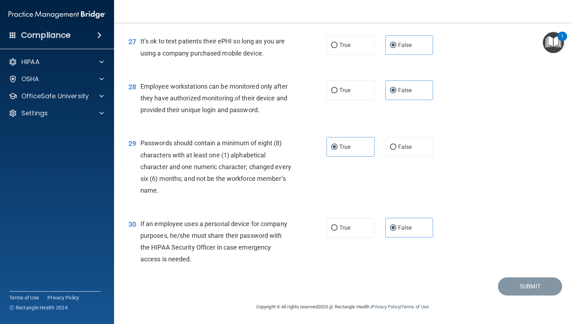
scroll to position [1725, 0]
click at [488, 293] on div "Submit" at bounding box center [342, 287] width 439 height 18
click at [121, 125] on main "- HIPAA Policies and Procedures Quiz This quiz doesn’t expire until . Are you s…" at bounding box center [342, 174] width 457 height 302
click at [280, 143] on span "Passwords should contain a minimum of eight (8) characters with at least one (1…" at bounding box center [215, 166] width 151 height 55
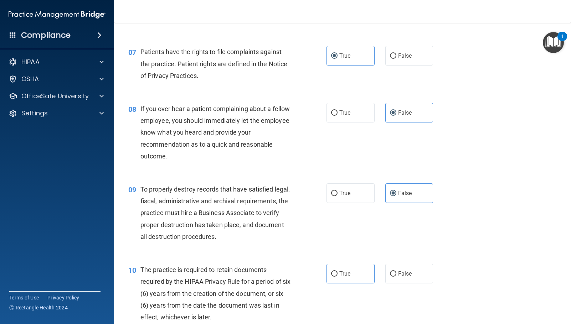
scroll to position [463, 0]
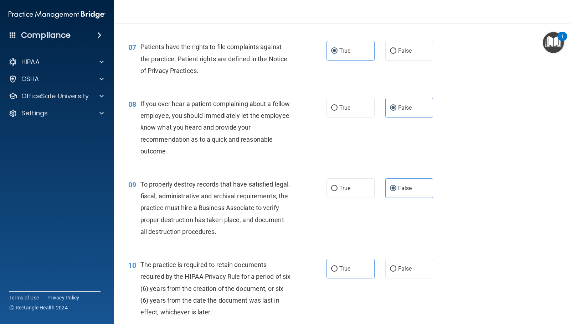
click at [280, 143] on div "If you over hear a patient complaining about a fellow employee, you should imme…" at bounding box center [218, 127] width 157 height 59
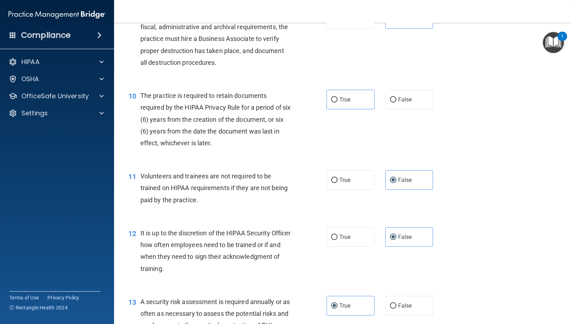
scroll to position [642, 0]
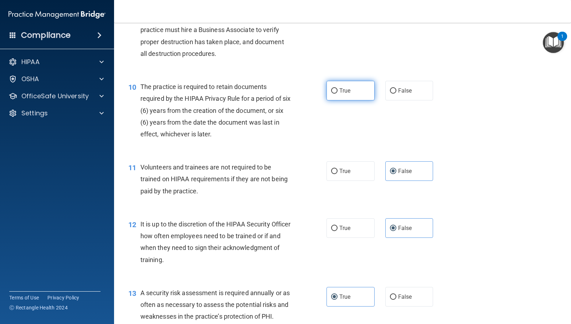
click at [340, 88] on span "True" at bounding box center [344, 90] width 11 height 7
click at [338, 88] on input "True" at bounding box center [334, 90] width 6 height 5
radio input "true"
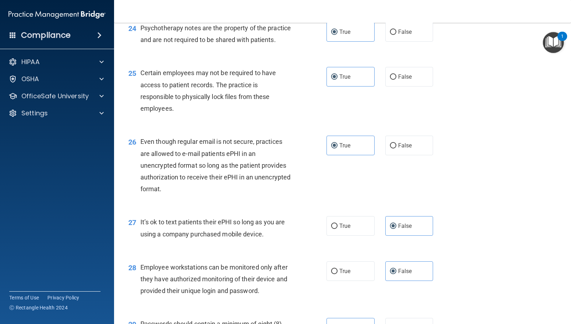
scroll to position [1725, 0]
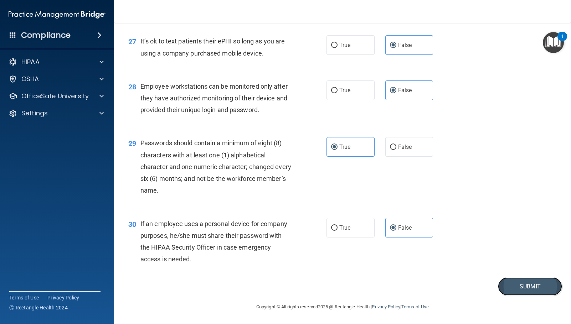
click at [510, 289] on button "Submit" at bounding box center [530, 287] width 64 height 18
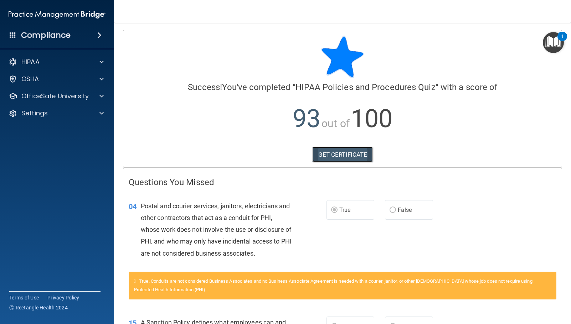
click at [361, 158] on link "GET CERTIFICATE" at bounding box center [342, 155] width 61 height 16
click at [62, 99] on p "OfficeSafe University" at bounding box center [54, 96] width 67 height 9
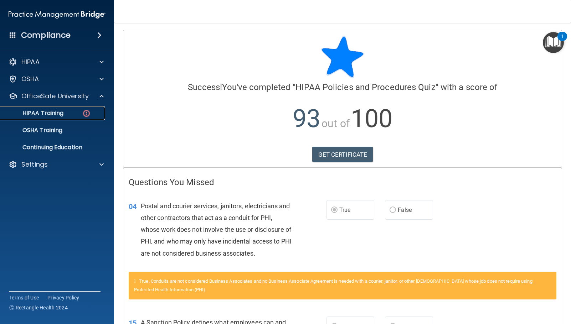
click at [69, 108] on link "HIPAA Training" at bounding box center [49, 113] width 112 height 14
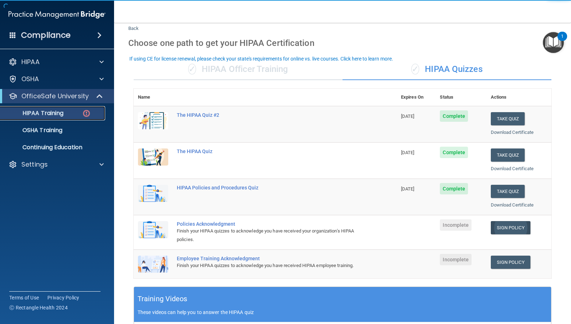
scroll to position [36, 0]
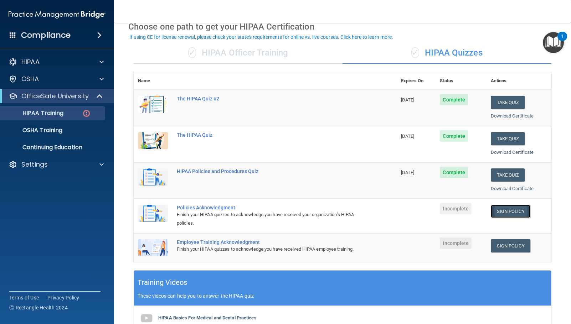
click at [514, 213] on link "Sign Policy" at bounding box center [511, 211] width 40 height 13
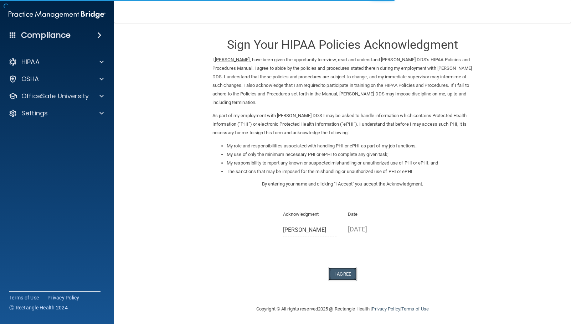
click at [341, 271] on button "I Agree" at bounding box center [342, 274] width 29 height 13
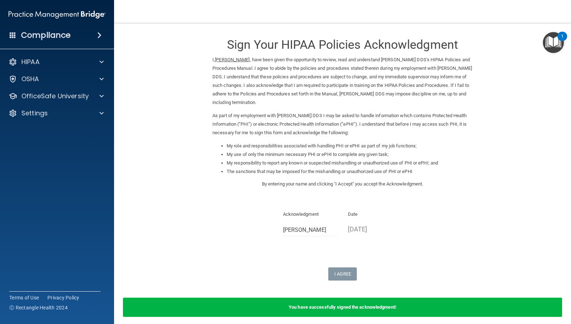
scroll to position [30, 0]
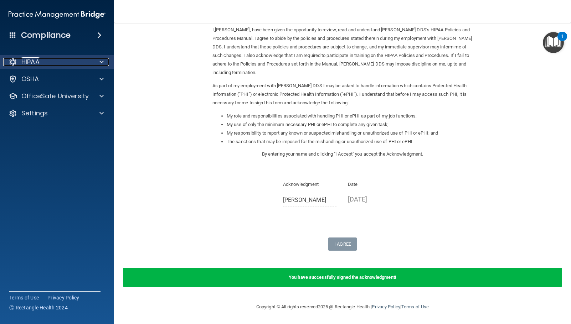
click at [74, 66] on div "HIPAA" at bounding box center [47, 62] width 88 height 9
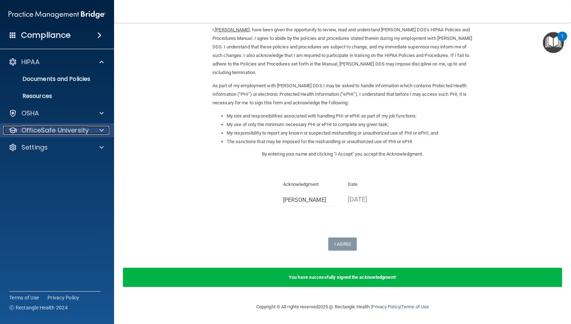
click at [77, 130] on p "OfficeSafe University" at bounding box center [54, 130] width 67 height 9
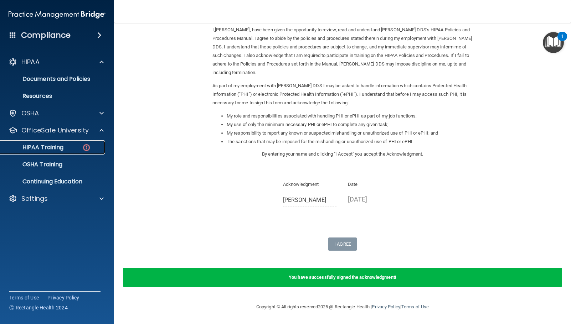
click at [82, 146] on div "HIPAA Training" at bounding box center [53, 147] width 97 height 7
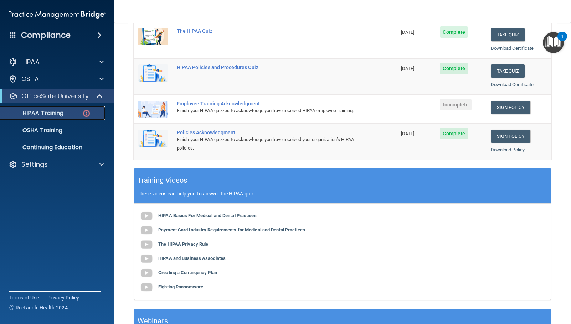
scroll to position [104, 0]
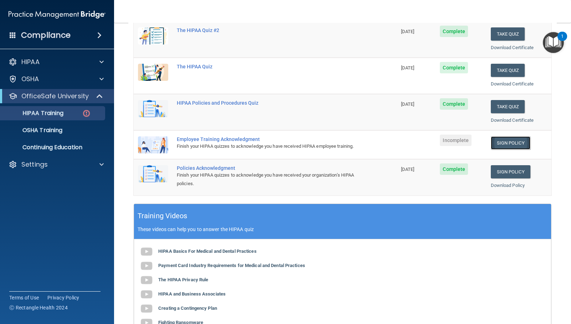
click at [521, 146] on link "Sign Policy" at bounding box center [511, 143] width 40 height 13
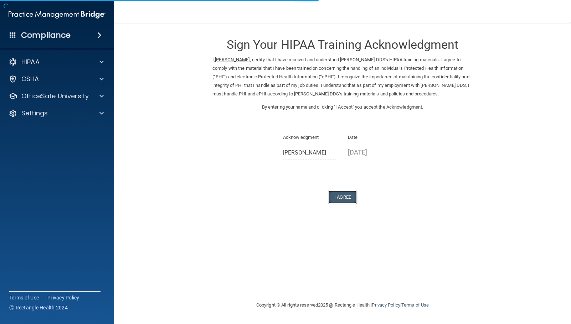
click at [339, 199] on button "I Agree" at bounding box center [342, 197] width 29 height 13
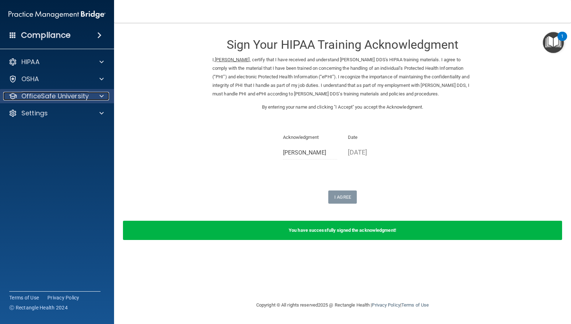
click at [93, 95] on div at bounding box center [101, 96] width 18 height 9
click at [93, 93] on div at bounding box center [101, 96] width 18 height 9
click at [58, 99] on p "OfficeSafe University" at bounding box center [54, 96] width 67 height 9
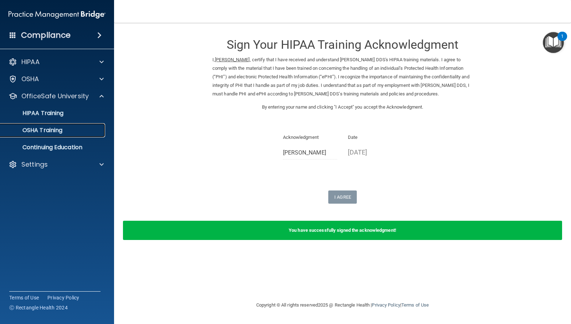
click at [52, 130] on p "OSHA Training" at bounding box center [34, 130] width 58 height 7
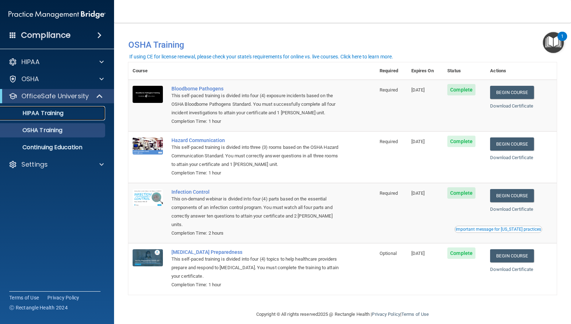
click at [78, 115] on div "HIPAA Training" at bounding box center [53, 113] width 97 height 7
